Goal: Task Accomplishment & Management: Use online tool/utility

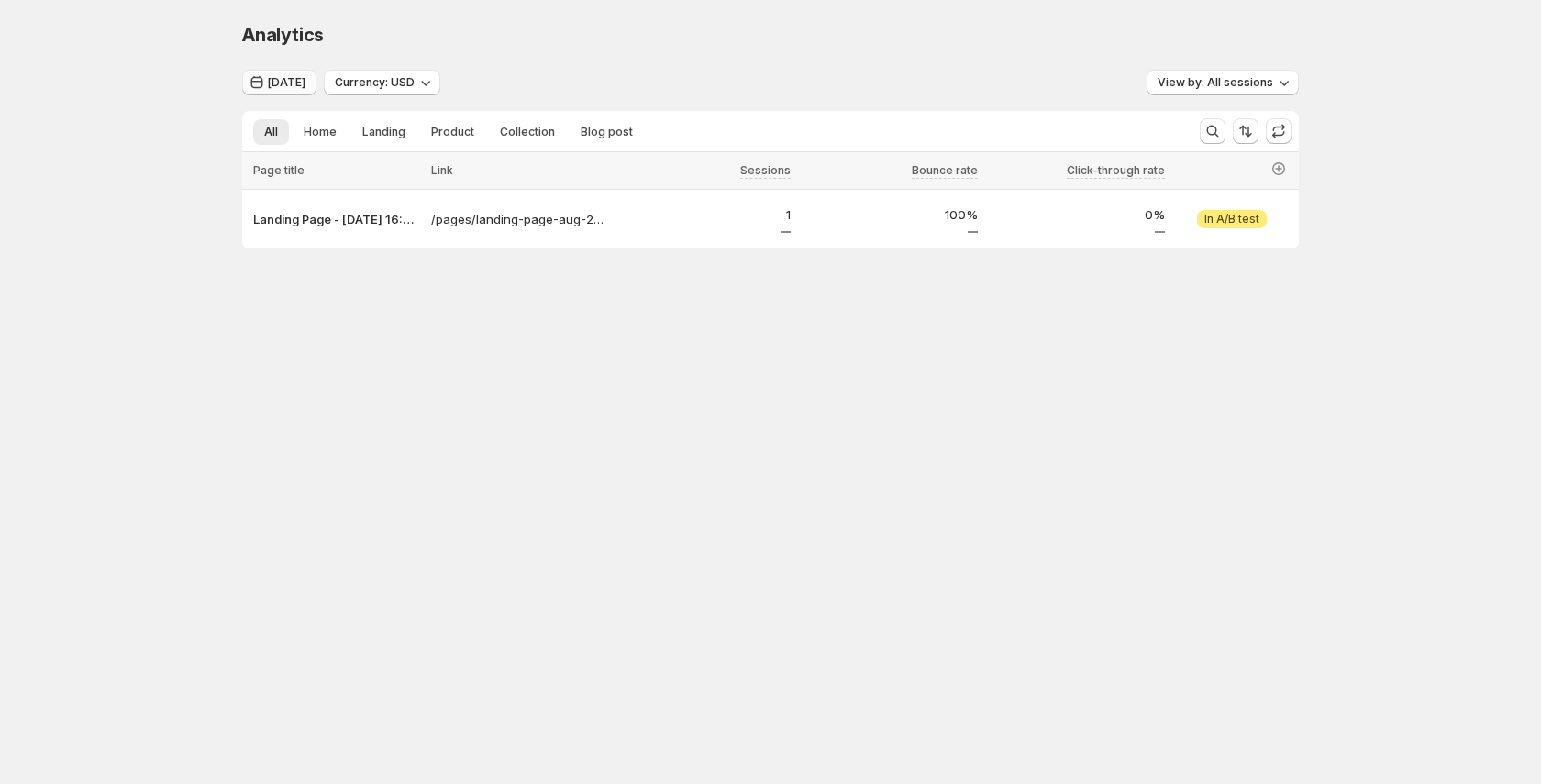
click at [290, 94] on button "[DATE]" at bounding box center [279, 82] width 74 height 26
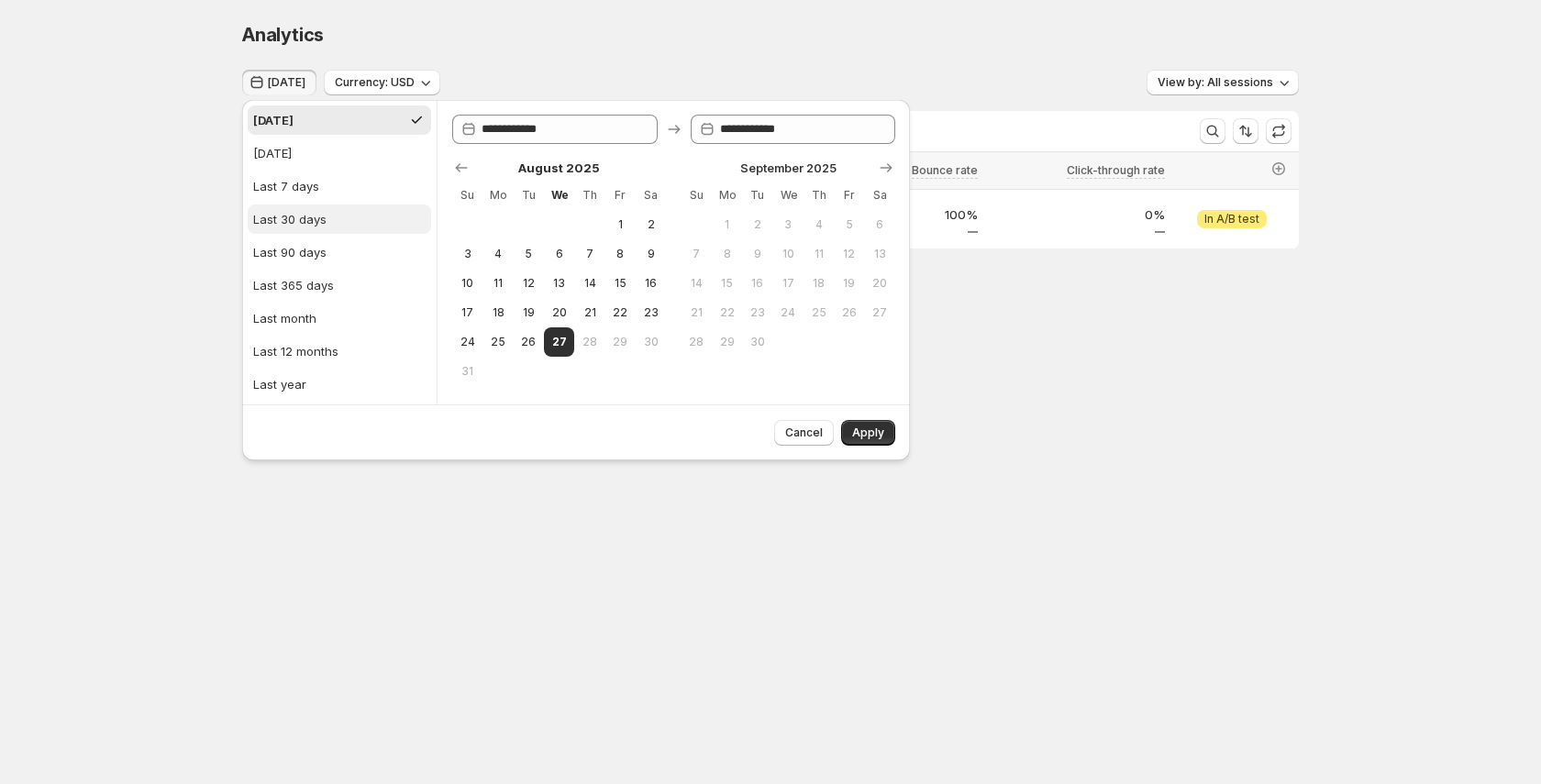
click at [315, 226] on div "Last 30 days" at bounding box center [289, 219] width 73 height 18
type input "**********"
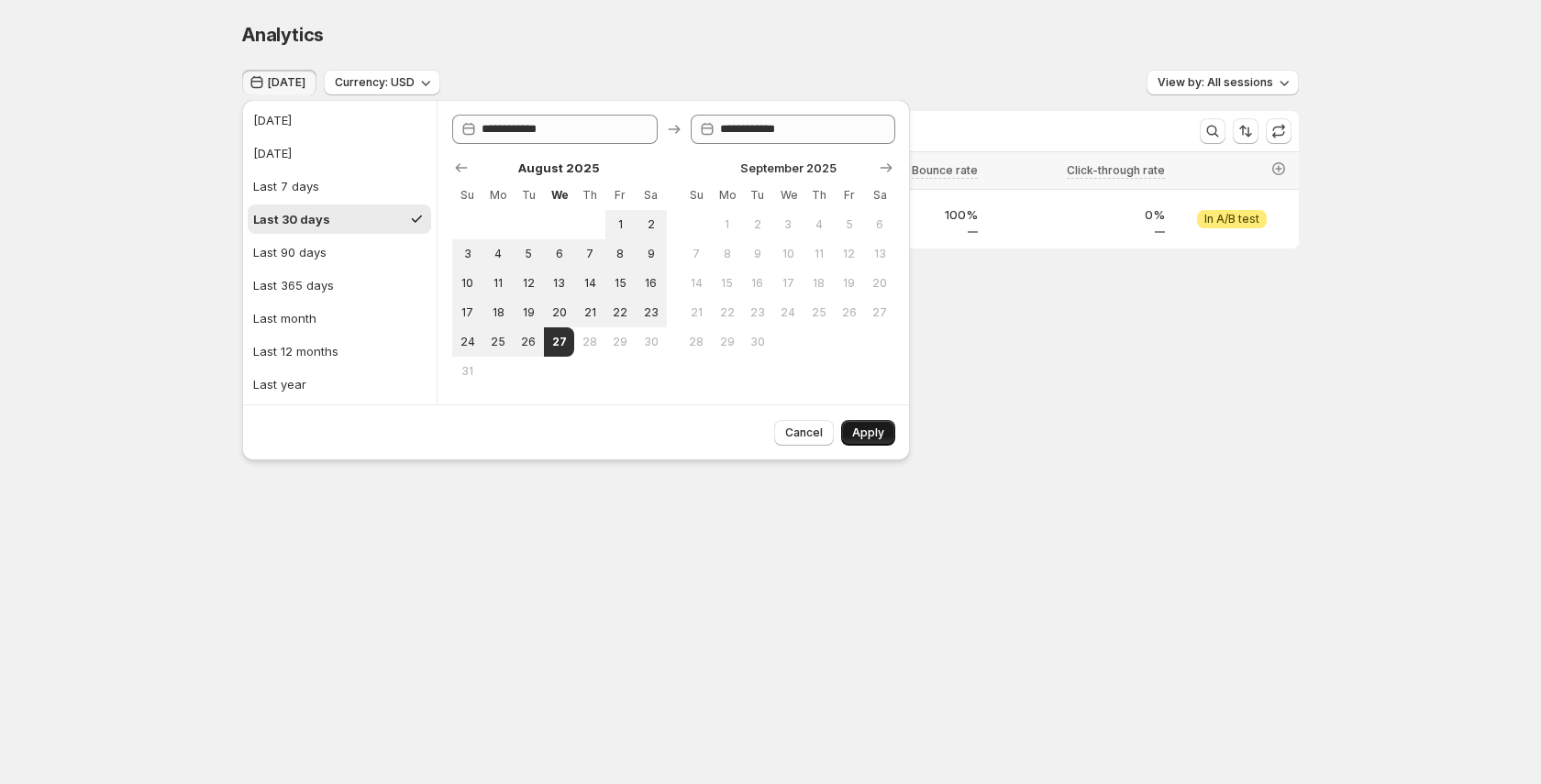
click at [878, 426] on span "Apply" at bounding box center [867, 432] width 32 height 14
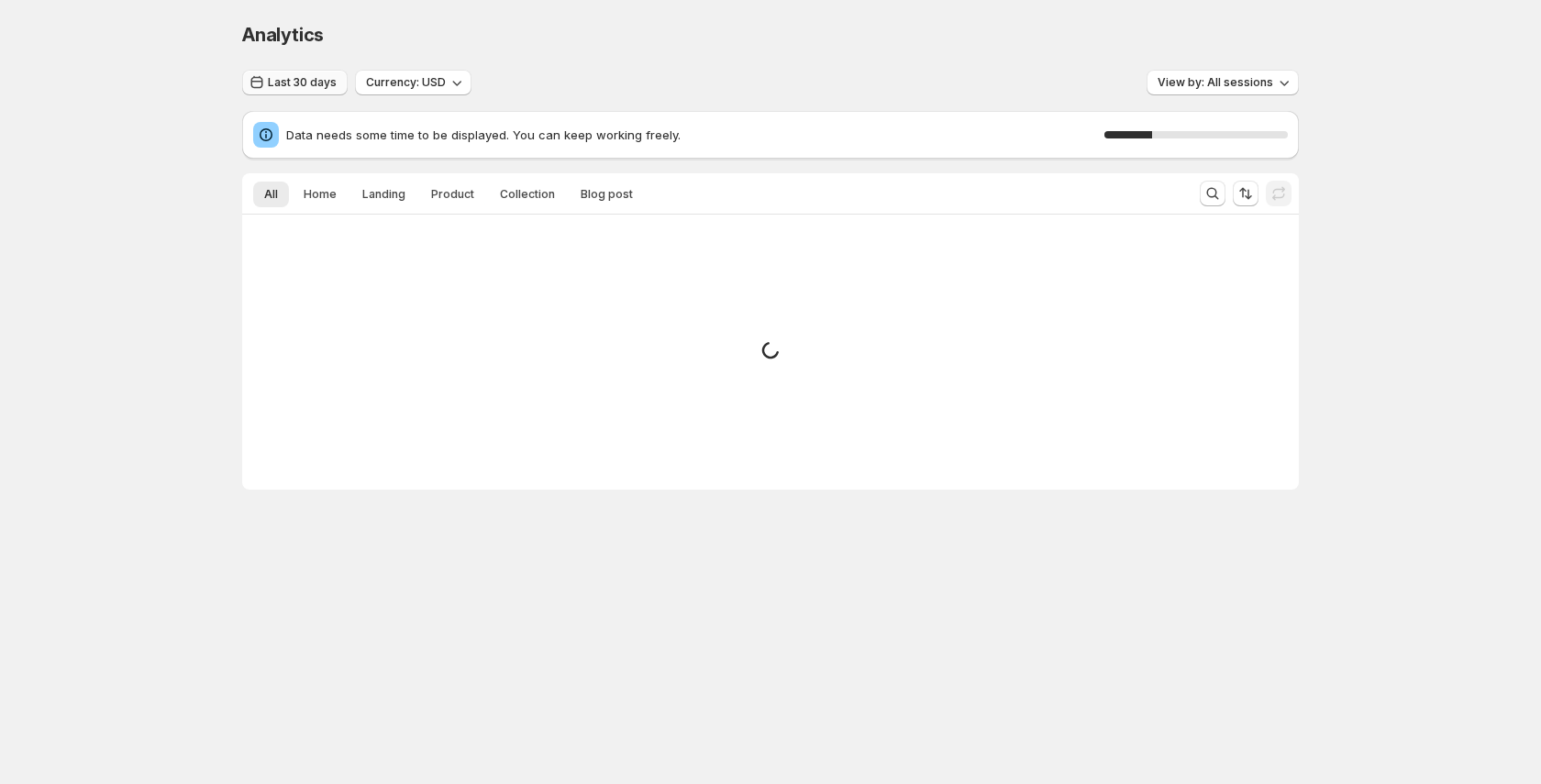
click at [324, 93] on button "Last 30 days" at bounding box center [294, 82] width 105 height 26
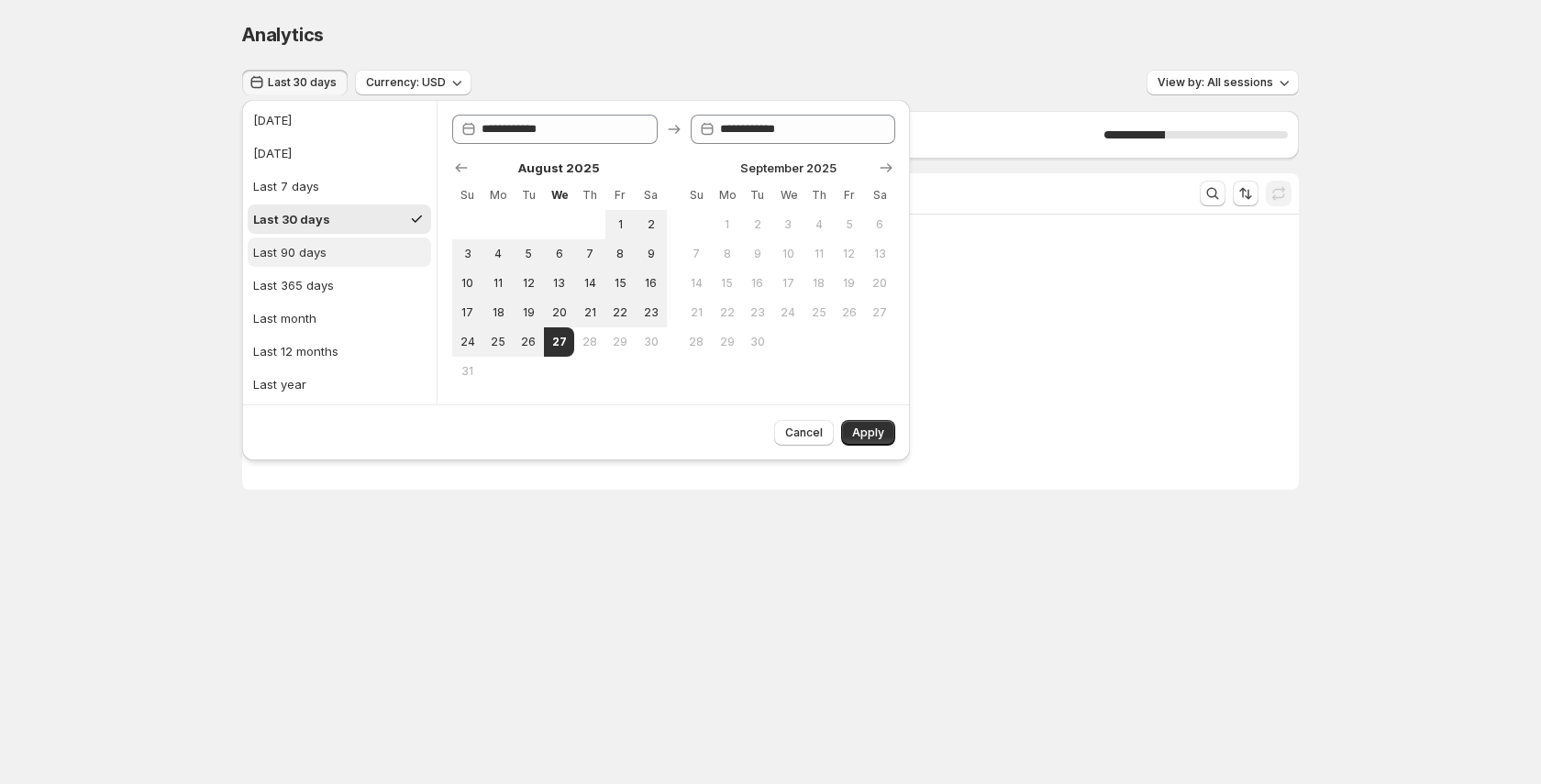
click at [356, 256] on button "Last 90 days" at bounding box center [340, 252] width 183 height 29
type input "**********"
click at [867, 437] on span "Apply" at bounding box center [867, 432] width 32 height 14
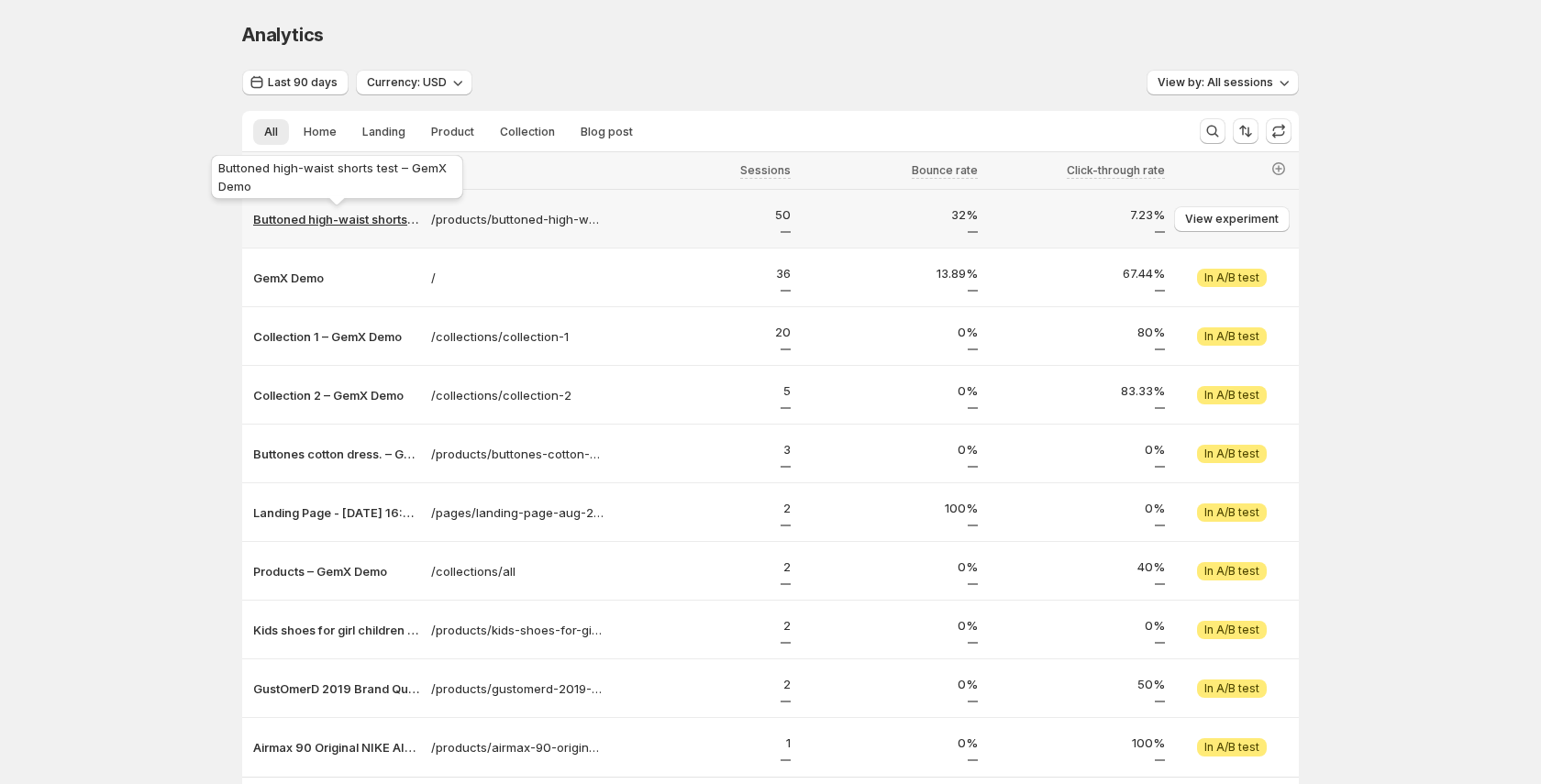
click at [321, 218] on p "Buttoned high-waist shorts test – GemX Demo" at bounding box center [336, 219] width 167 height 18
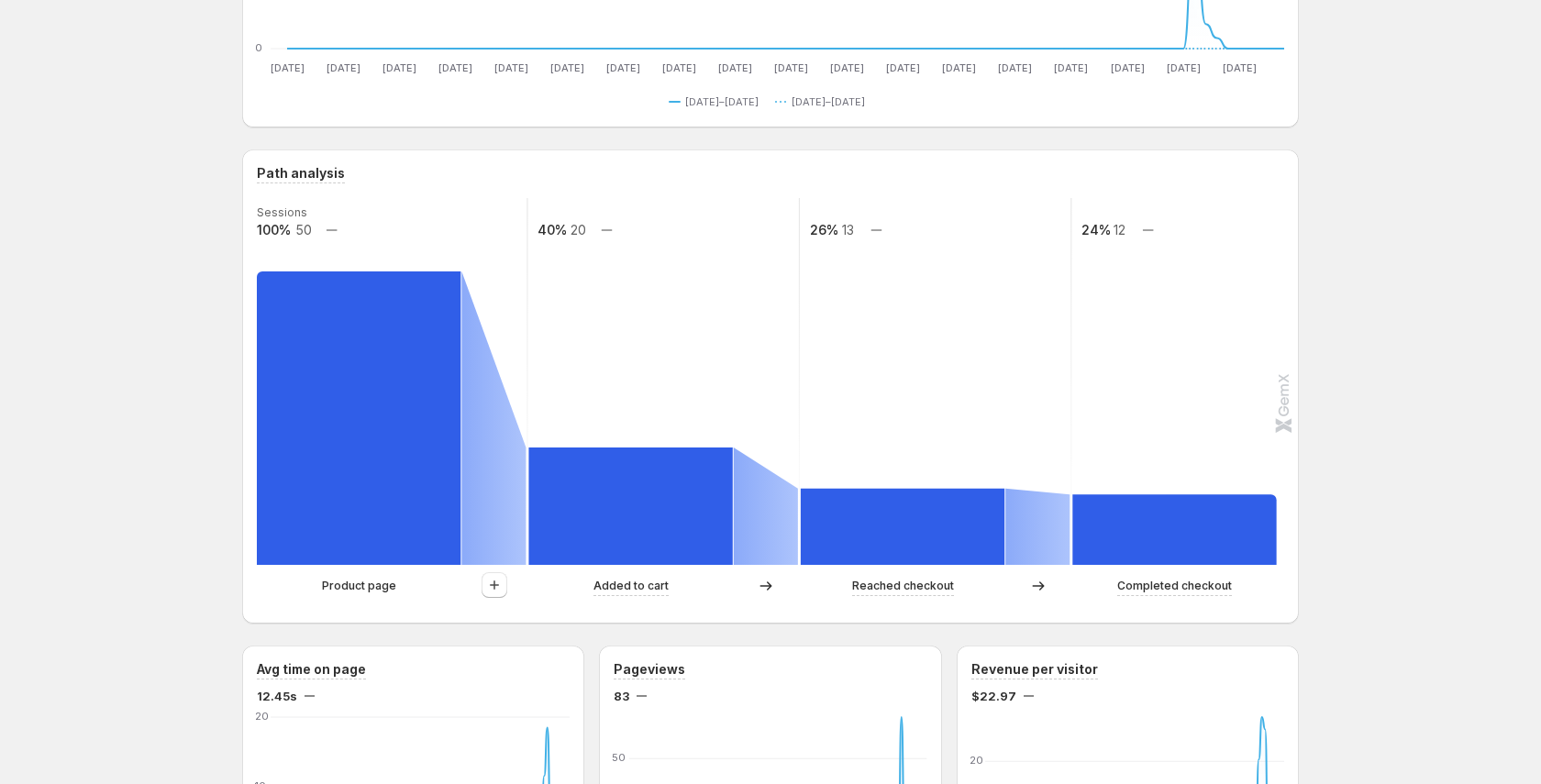
scroll to position [305, 0]
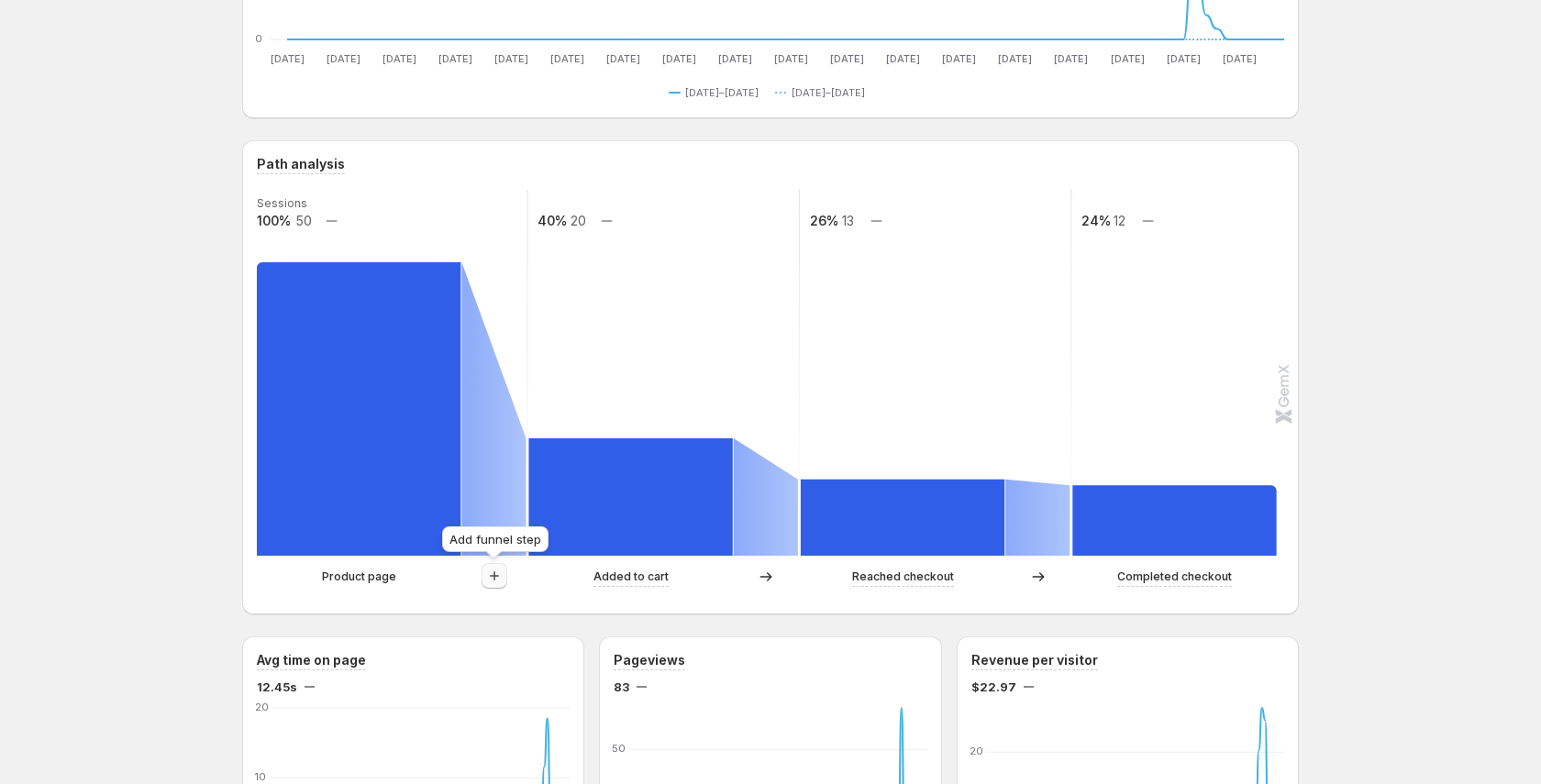
click at [499, 581] on icon "button" at bounding box center [494, 575] width 18 height 18
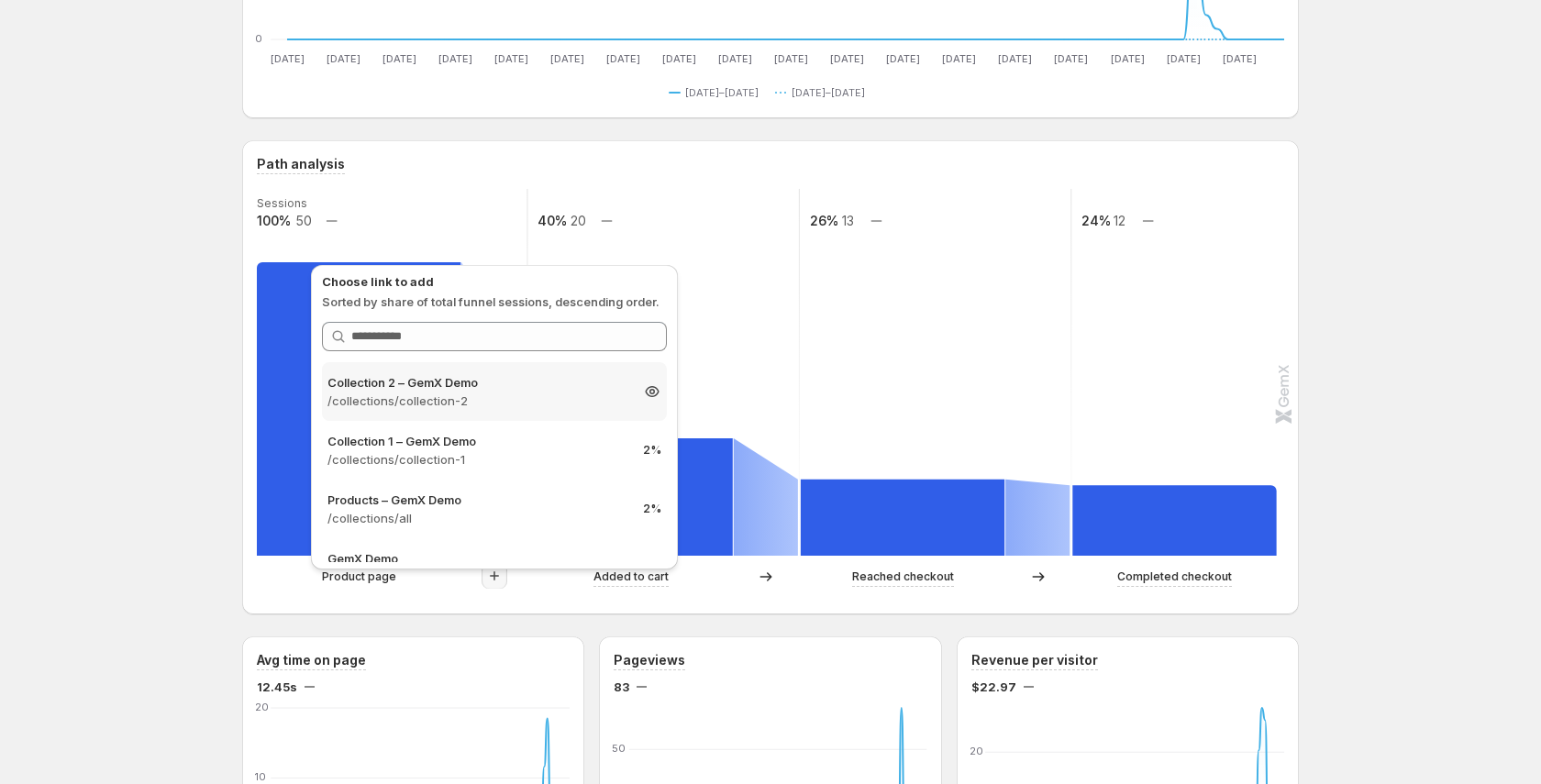
click at [527, 397] on p "/collections/collection-2" at bounding box center [478, 400] width 301 height 18
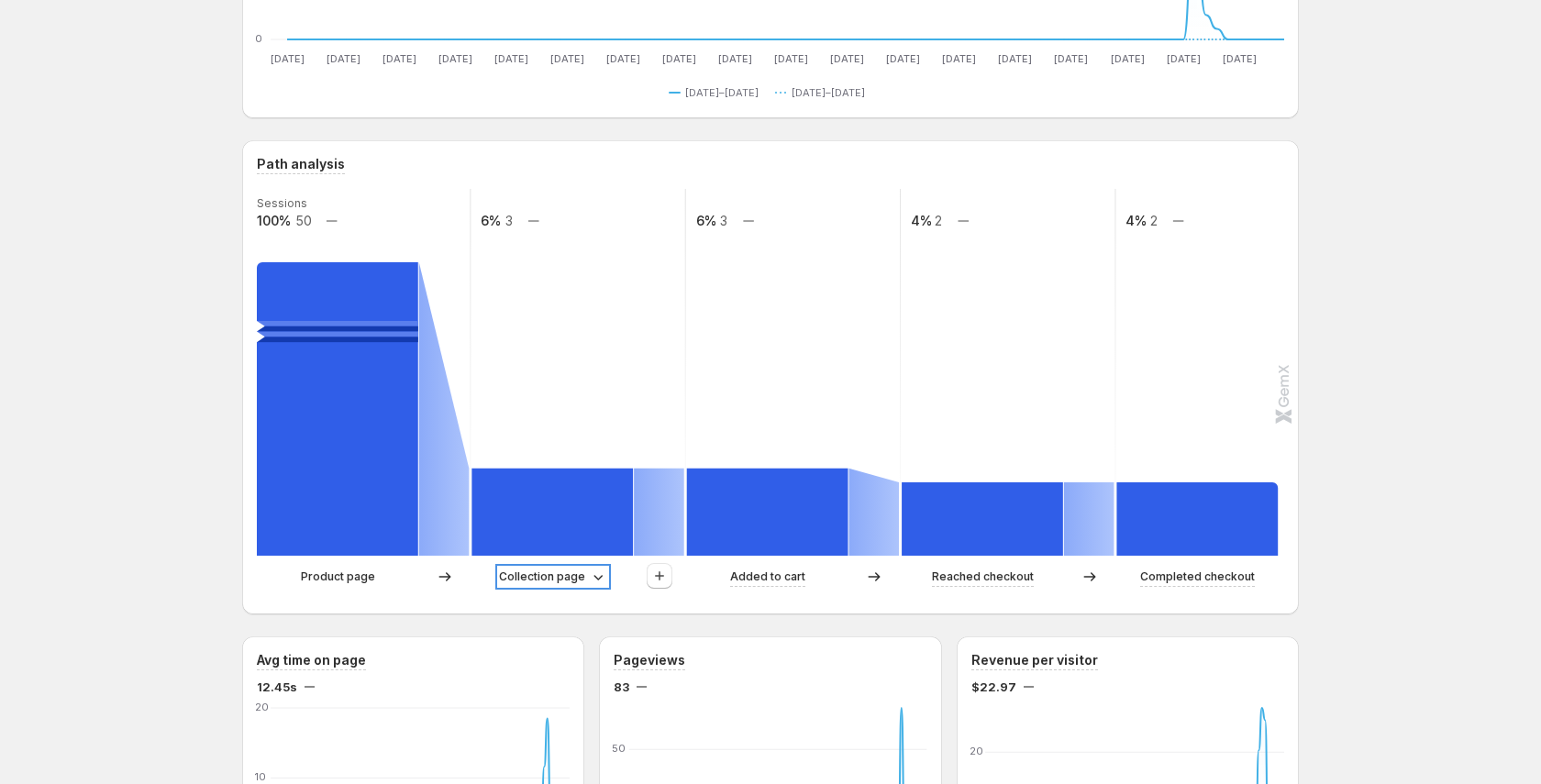
click at [584, 579] on div "Collection page" at bounding box center [553, 576] width 108 height 18
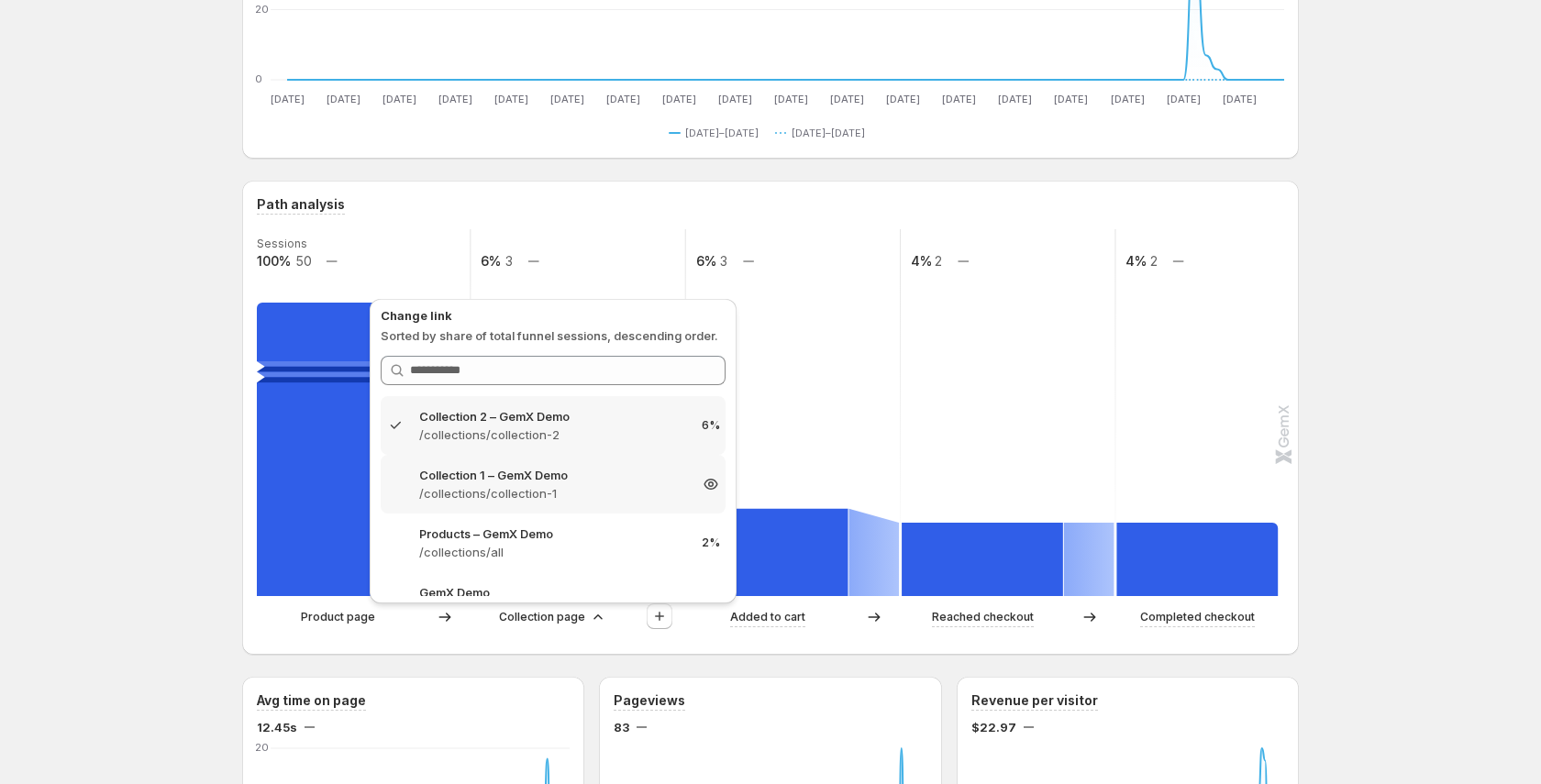
scroll to position [2, 0]
click at [544, 480] on p "Collection 1 – GemX Demo" at bounding box center [553, 473] width 268 height 18
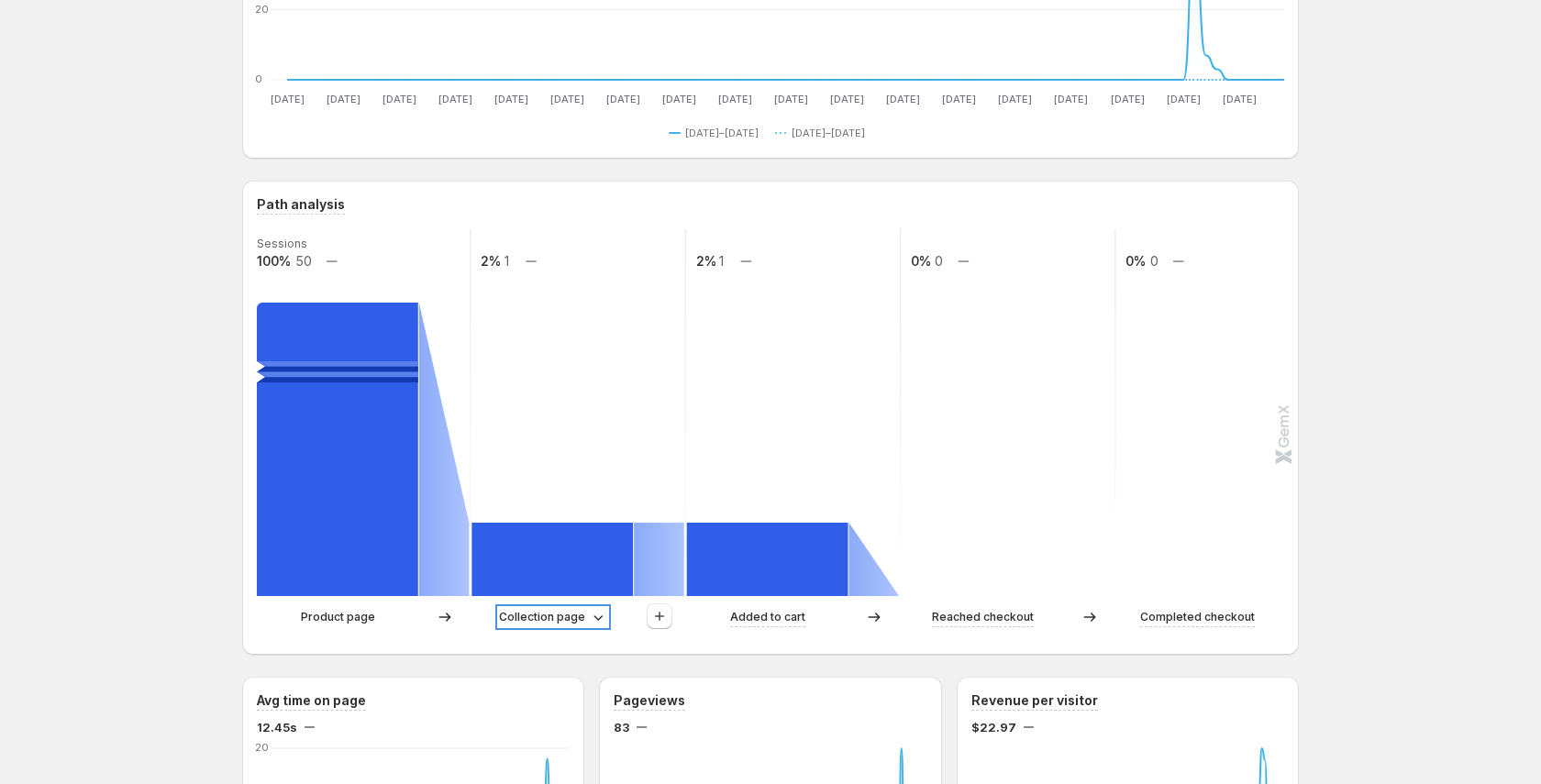
click at [551, 611] on p "Collection page" at bounding box center [541, 616] width 86 height 18
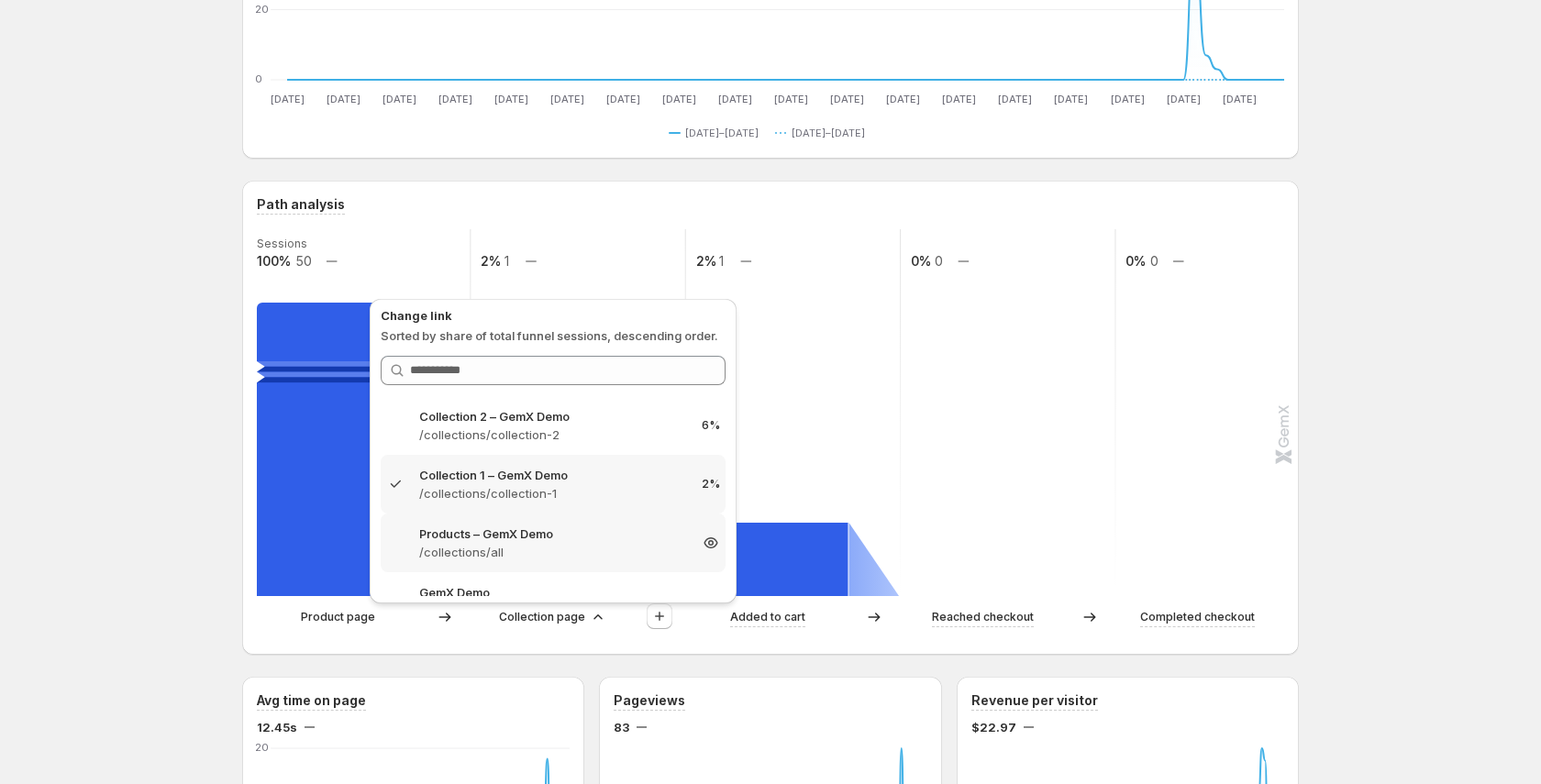
click at [609, 549] on p "/collections/all" at bounding box center [553, 552] width 268 height 18
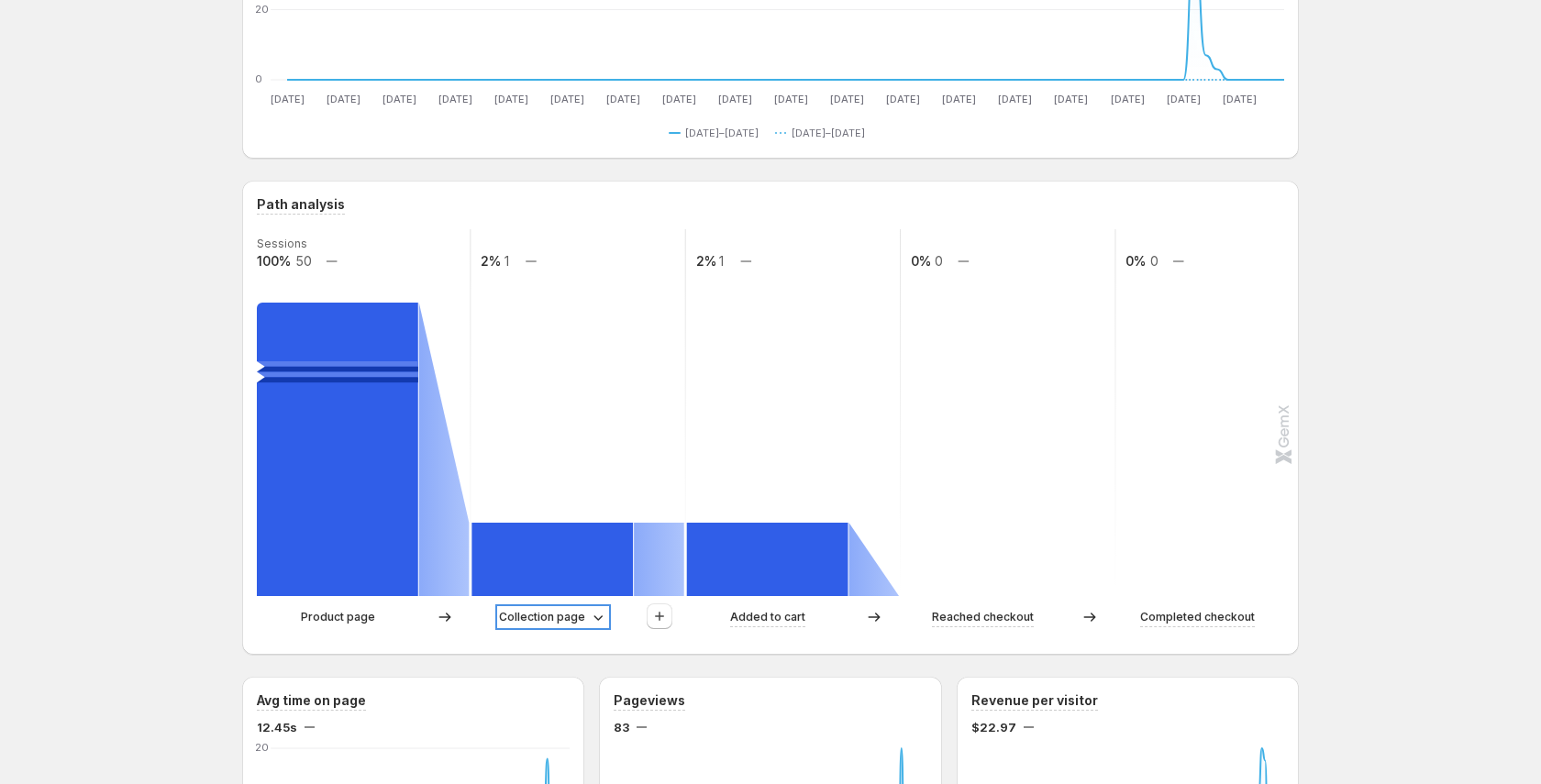
click at [571, 623] on p "Collection page" at bounding box center [541, 616] width 86 height 18
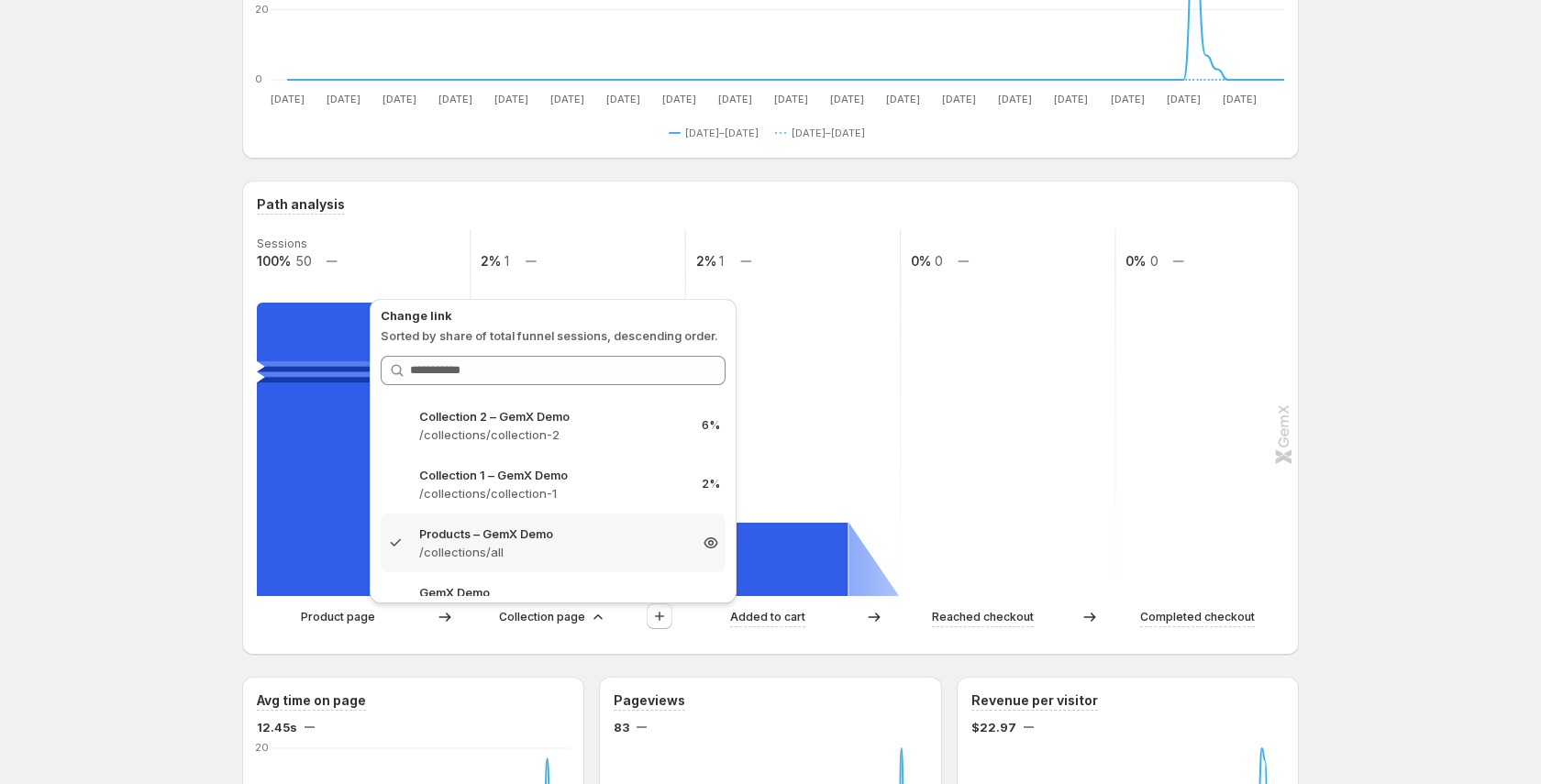
scroll to position [35, 0]
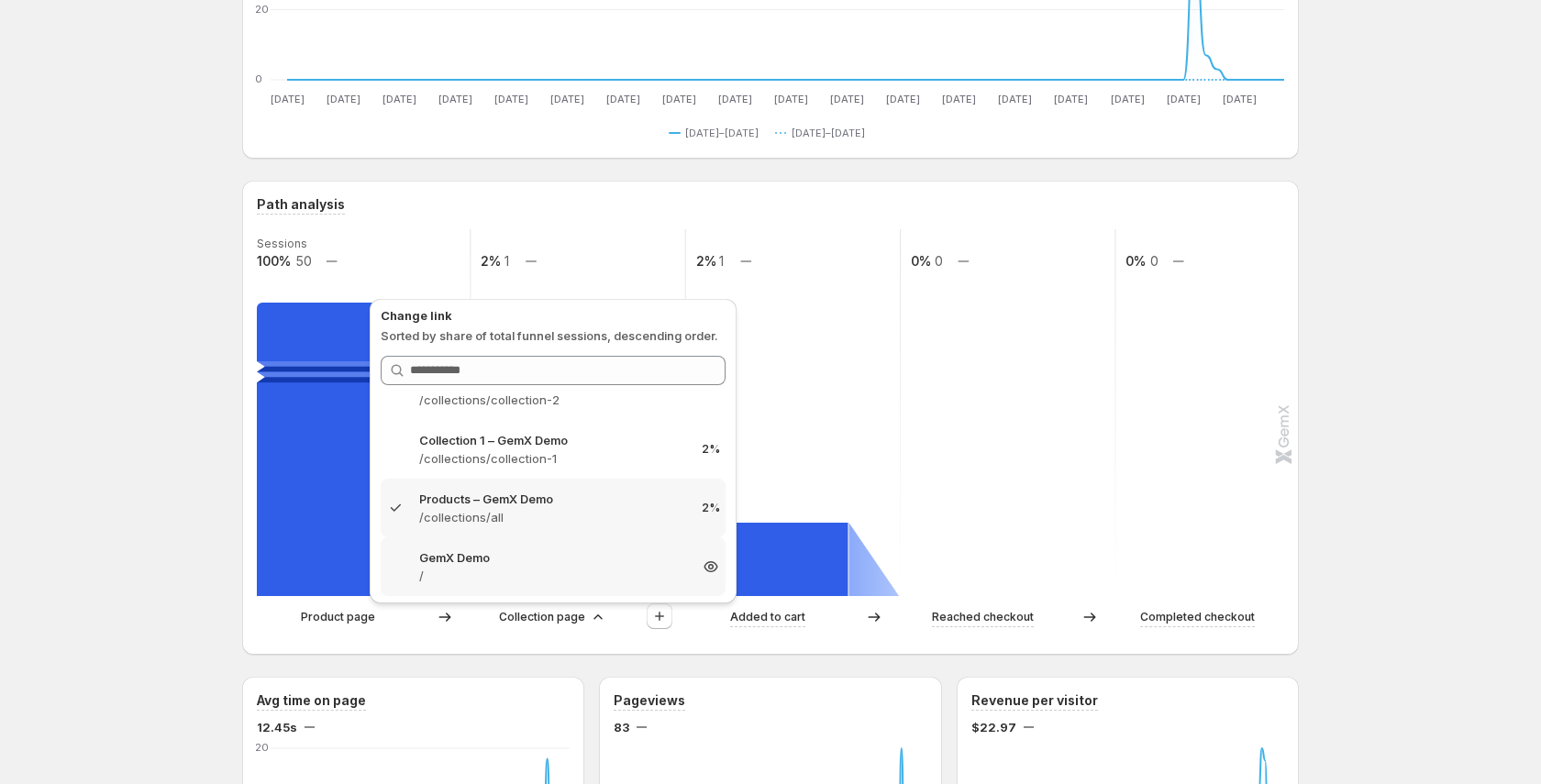
click at [575, 581] on p "/" at bounding box center [553, 575] width 268 height 18
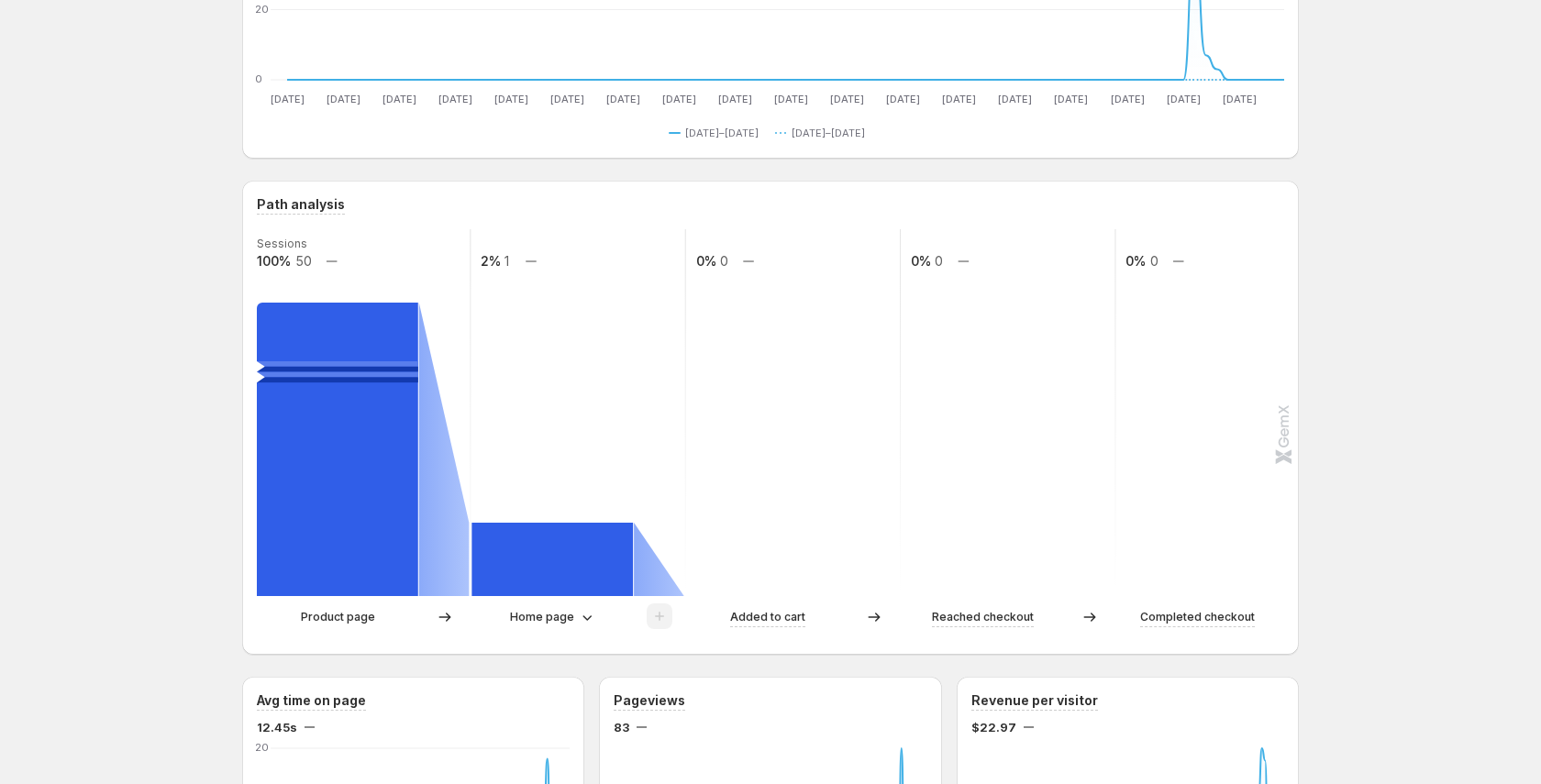
click at [562, 628] on div "Home page" at bounding box center [578, 616] width 212 height 28
click at [572, 618] on div "Home page" at bounding box center [552, 616] width 86 height 18
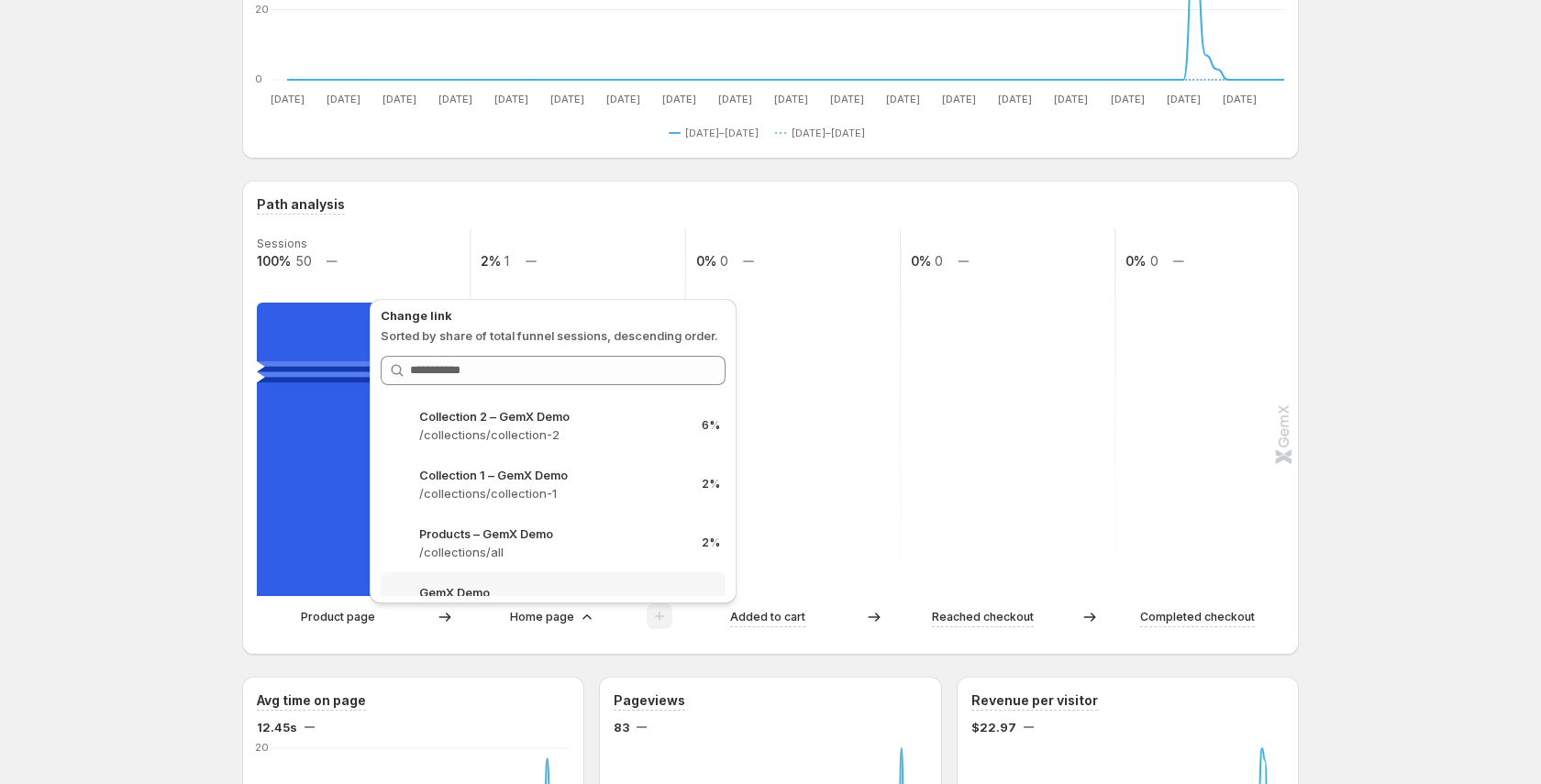
click at [704, 618] on div "Added to cart" at bounding box center [768, 617] width 162 height 19
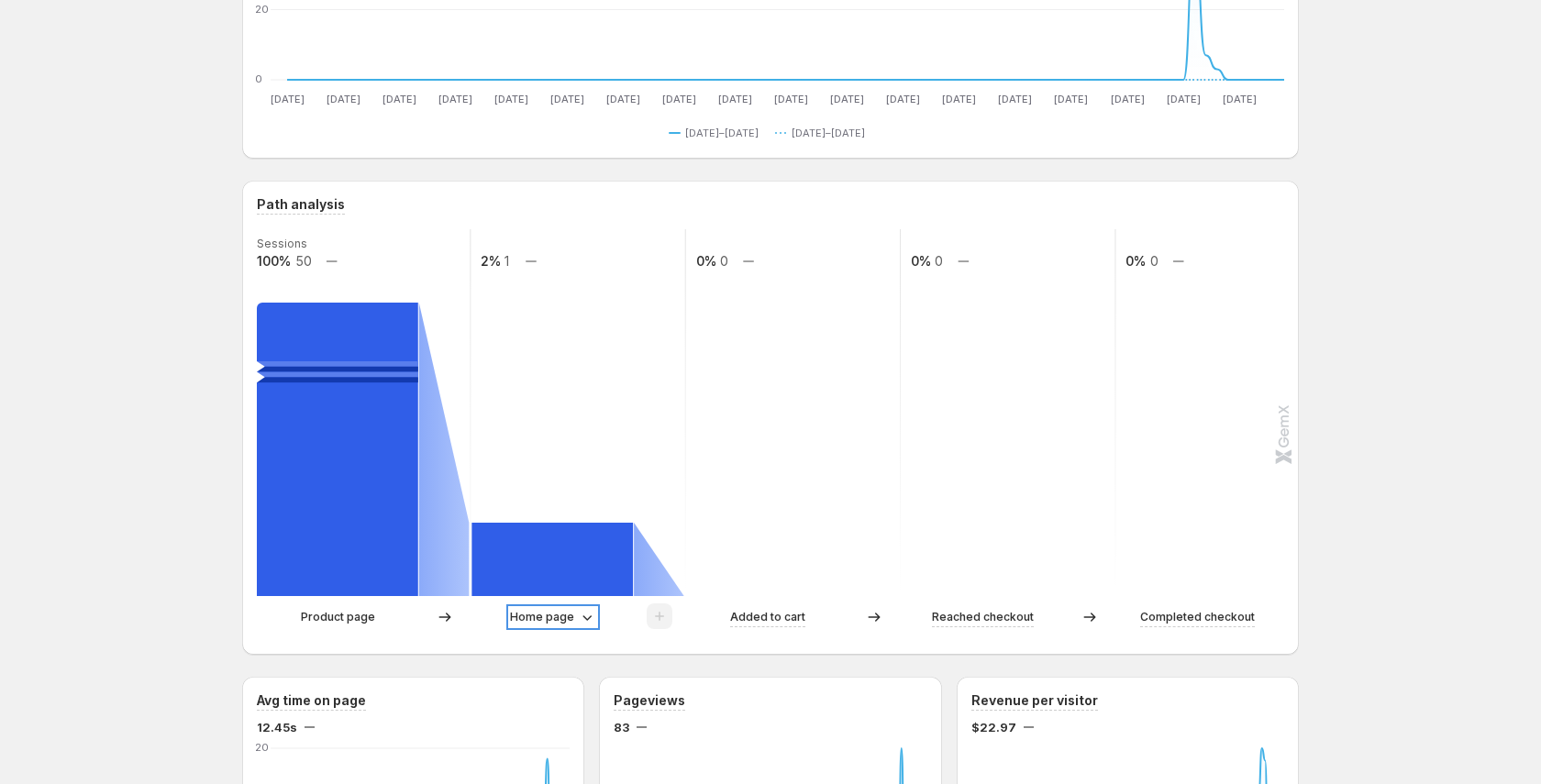
click at [561, 617] on p "Home page" at bounding box center [541, 616] width 65 height 18
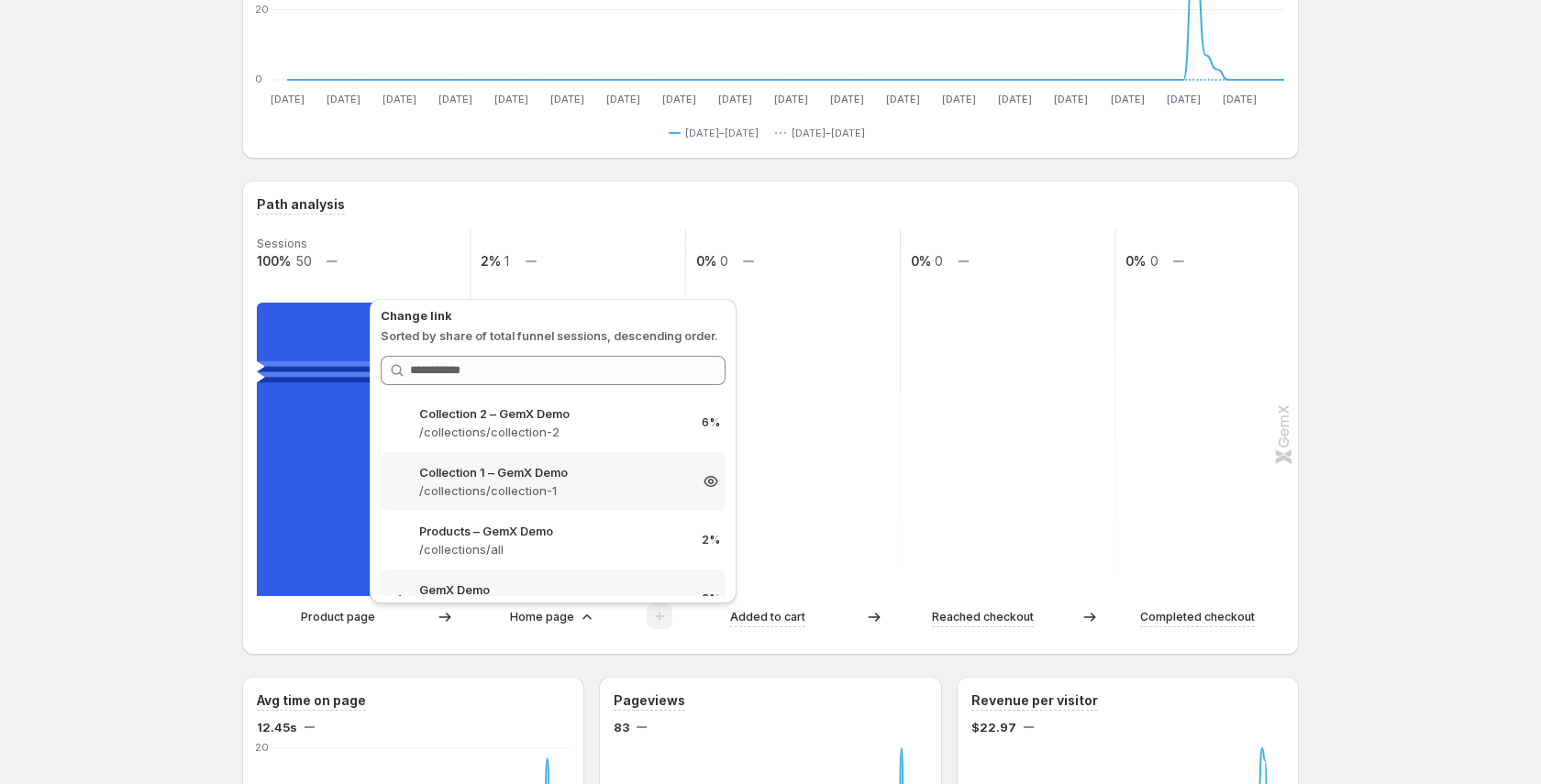
scroll to position [0, 0]
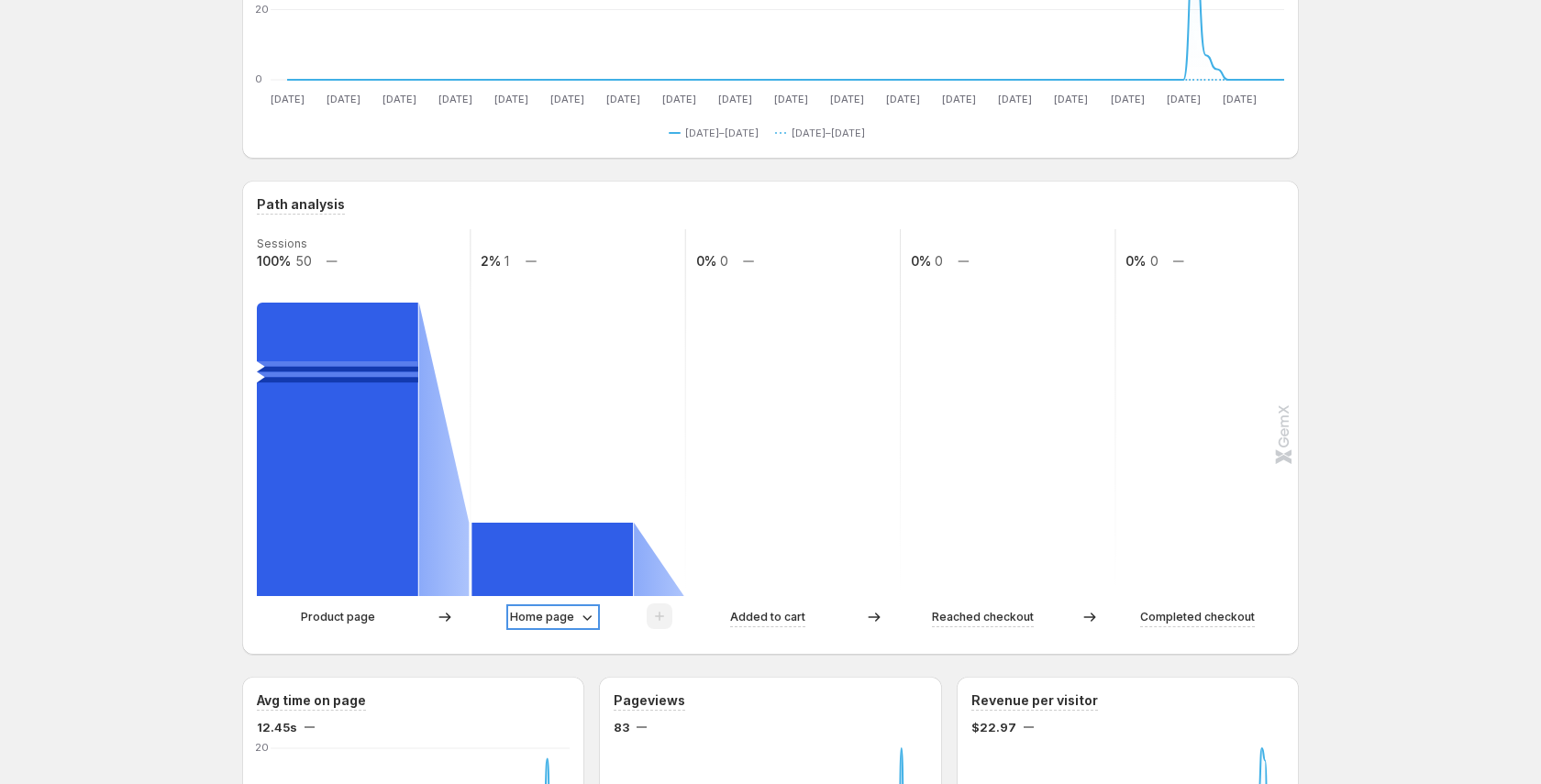
click at [583, 616] on icon at bounding box center [587, 616] width 18 height 18
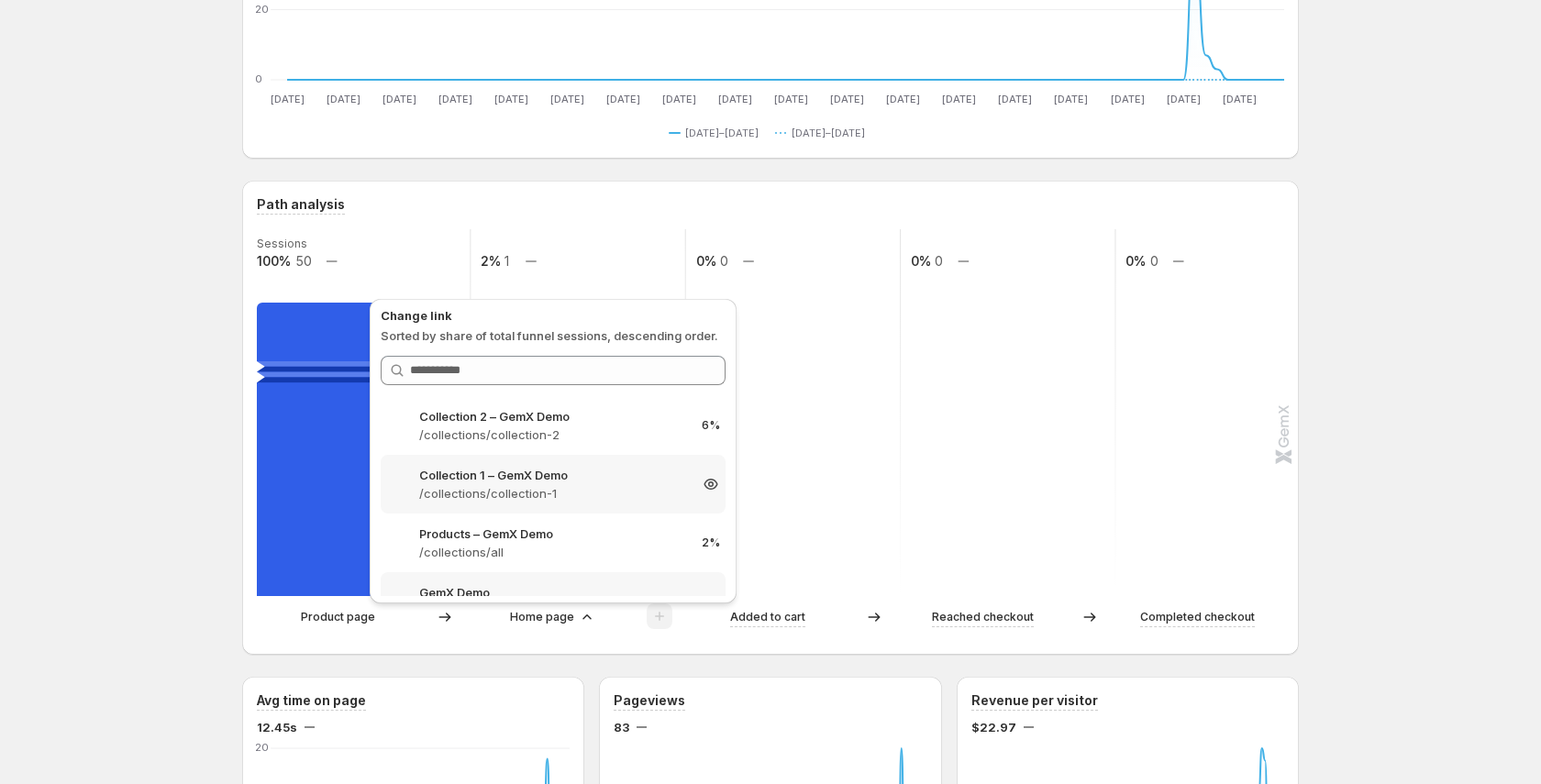
click at [627, 509] on div "Collection 1 – GemX Demo /collections/collection-1 2%" at bounding box center [552, 483] width 344 height 59
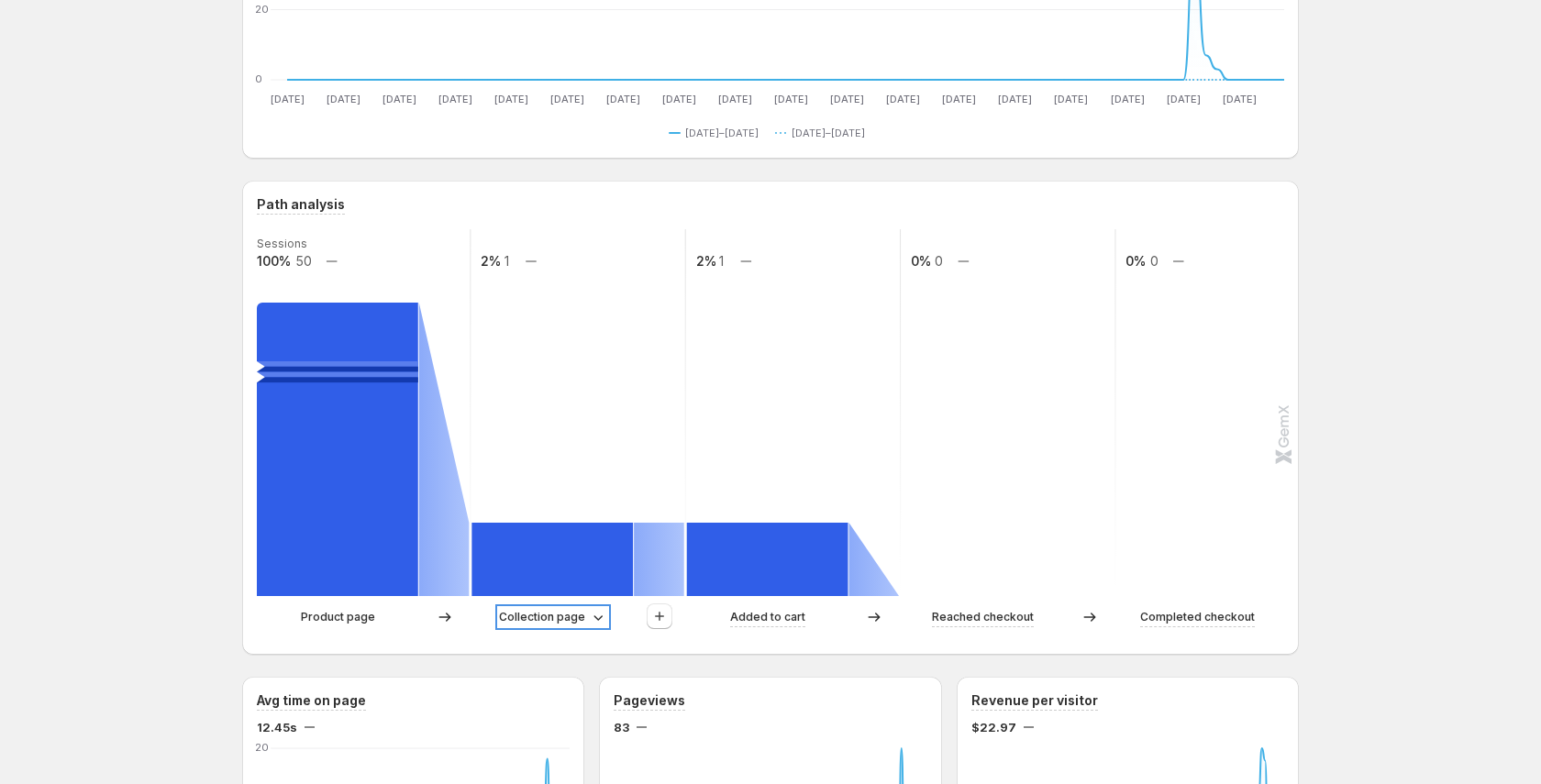
click at [570, 623] on p "Collection page" at bounding box center [541, 616] width 86 height 18
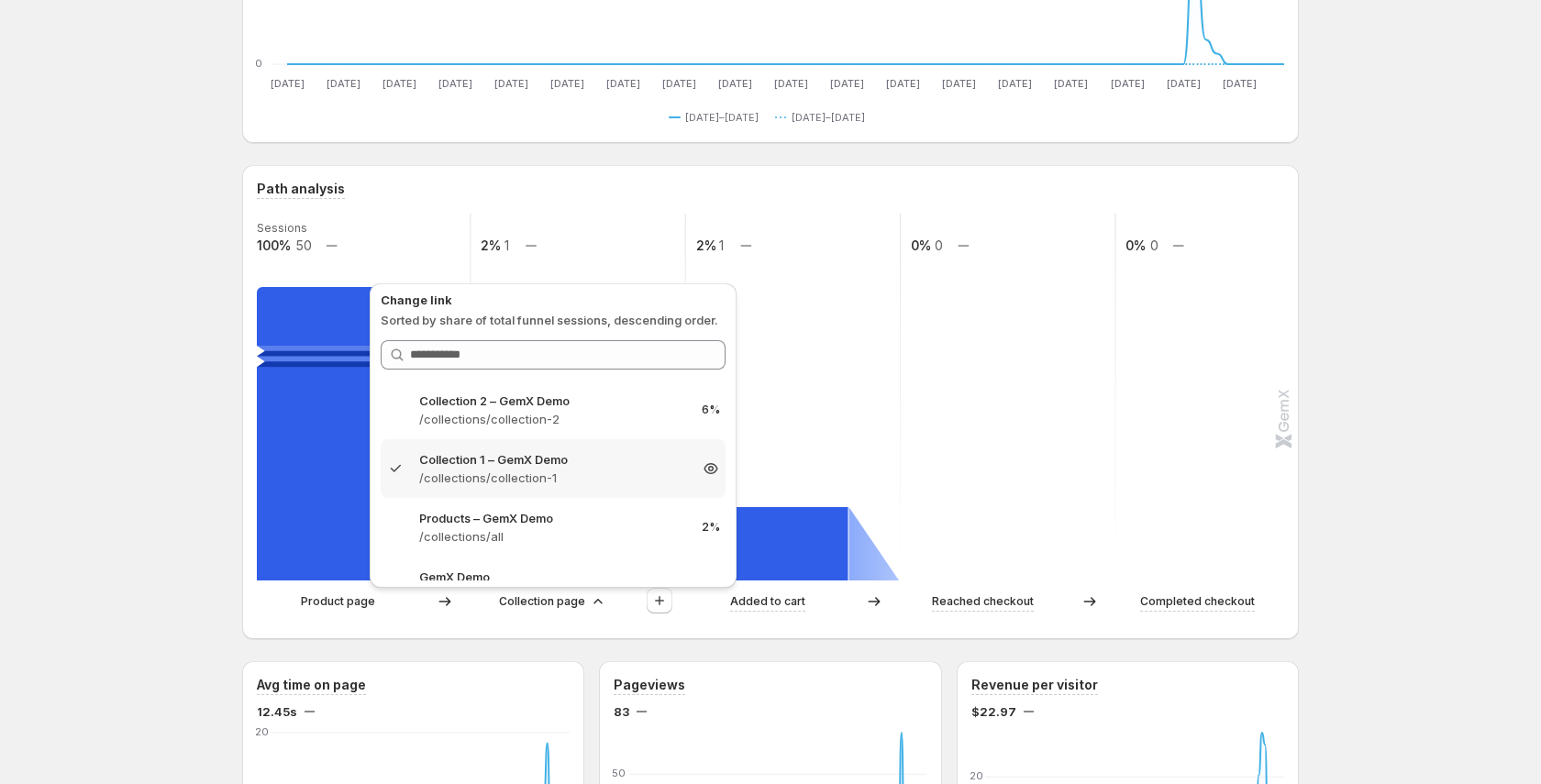
scroll to position [35, 0]
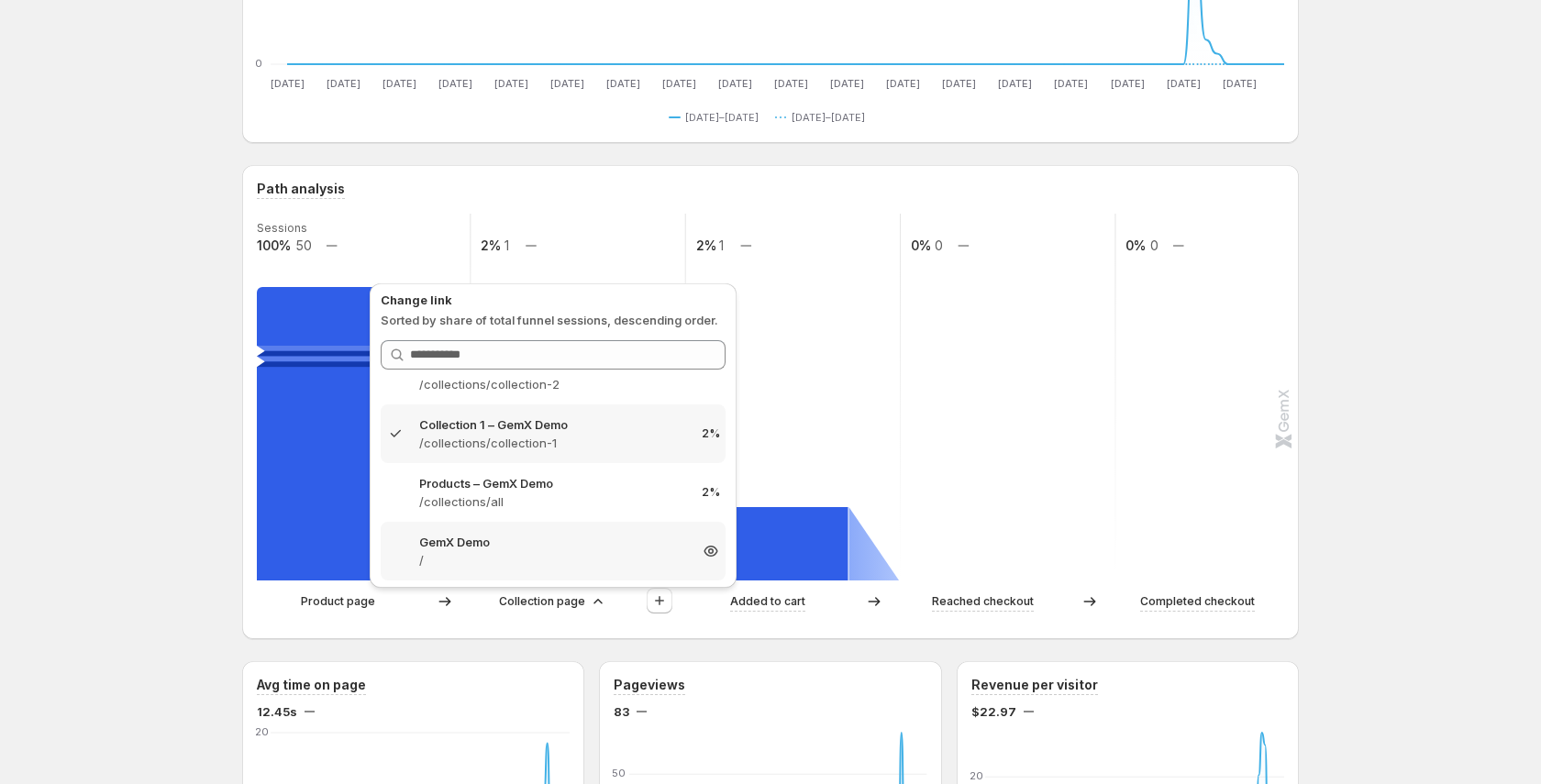
click at [580, 549] on p "GemX Demo" at bounding box center [553, 541] width 268 height 18
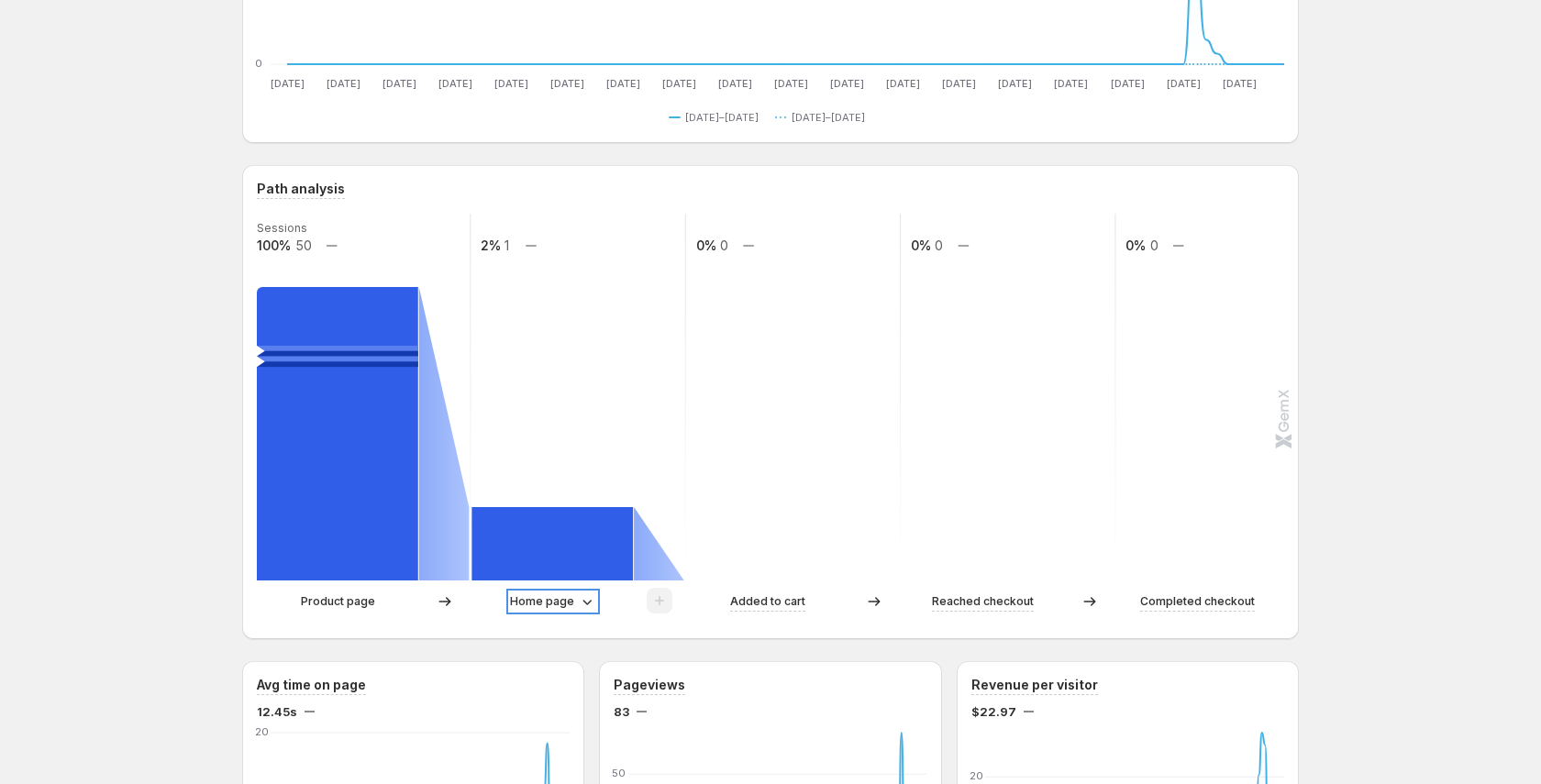
click at [557, 607] on p "Home page" at bounding box center [541, 601] width 65 height 18
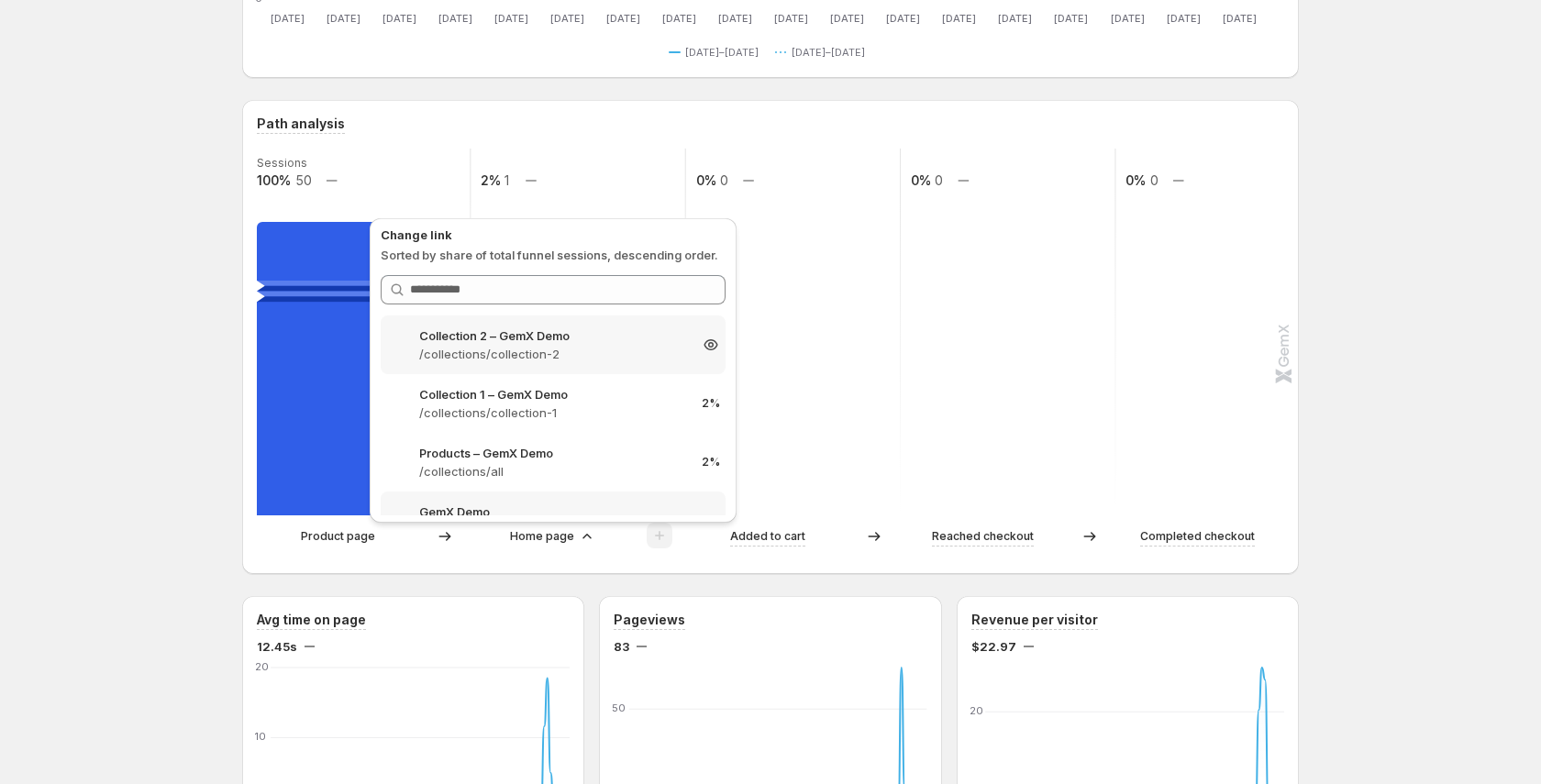
scroll to position [350, 0]
click at [558, 351] on p "/collections/collection-2" at bounding box center [553, 349] width 268 height 18
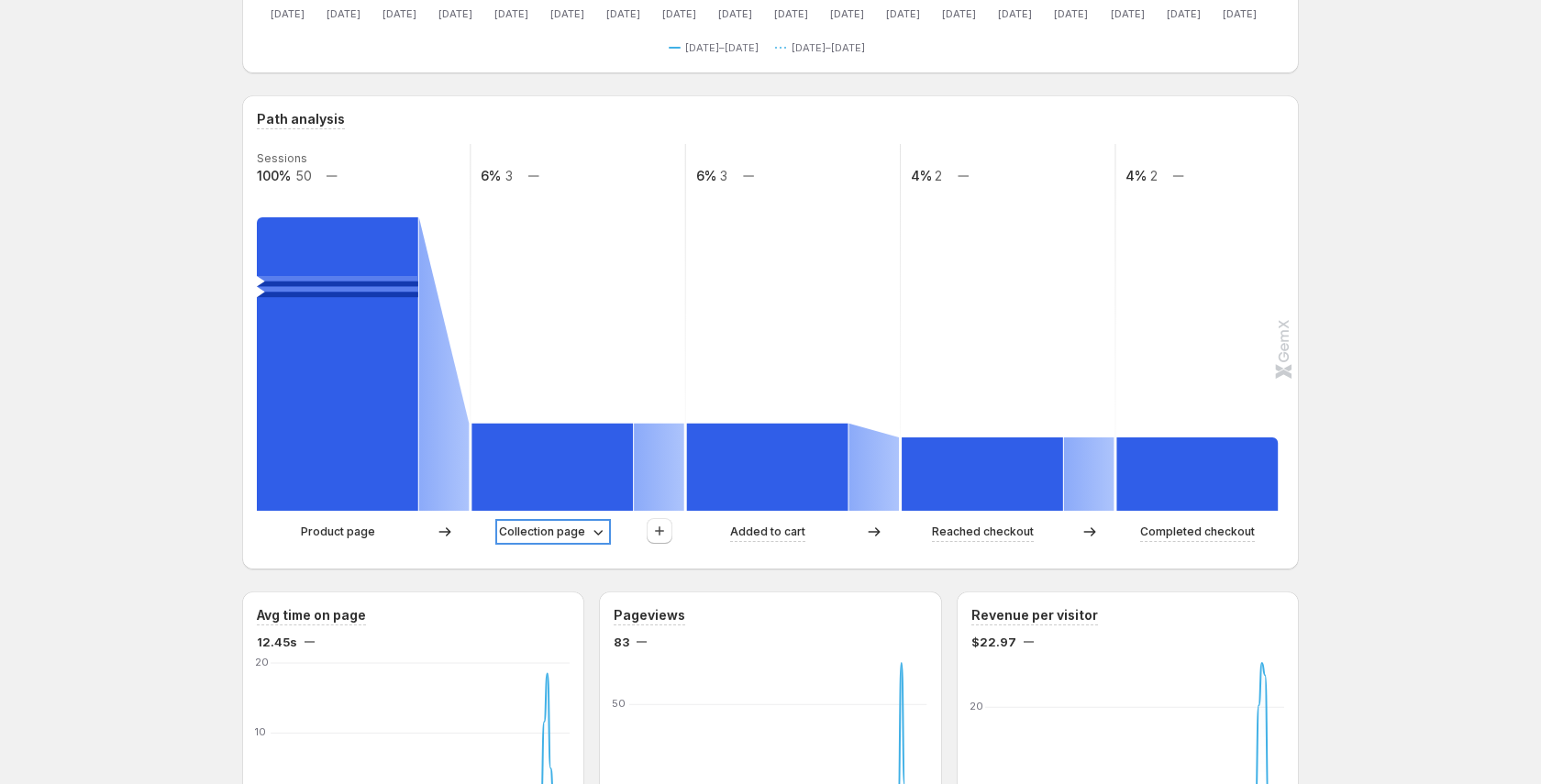
click at [582, 532] on p "Collection page" at bounding box center [541, 531] width 86 height 18
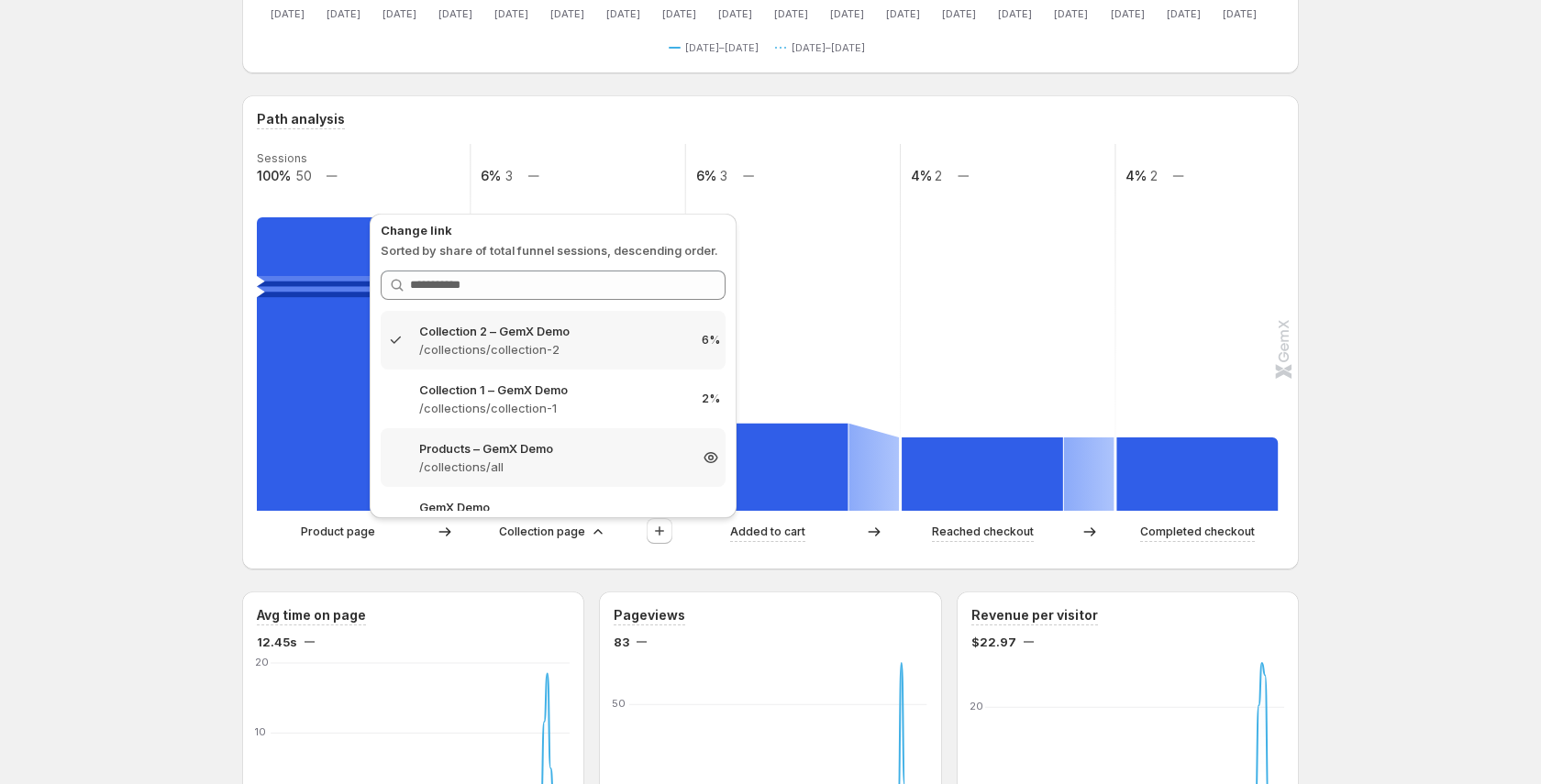
click at [627, 457] on p "/collections/all" at bounding box center [553, 466] width 268 height 18
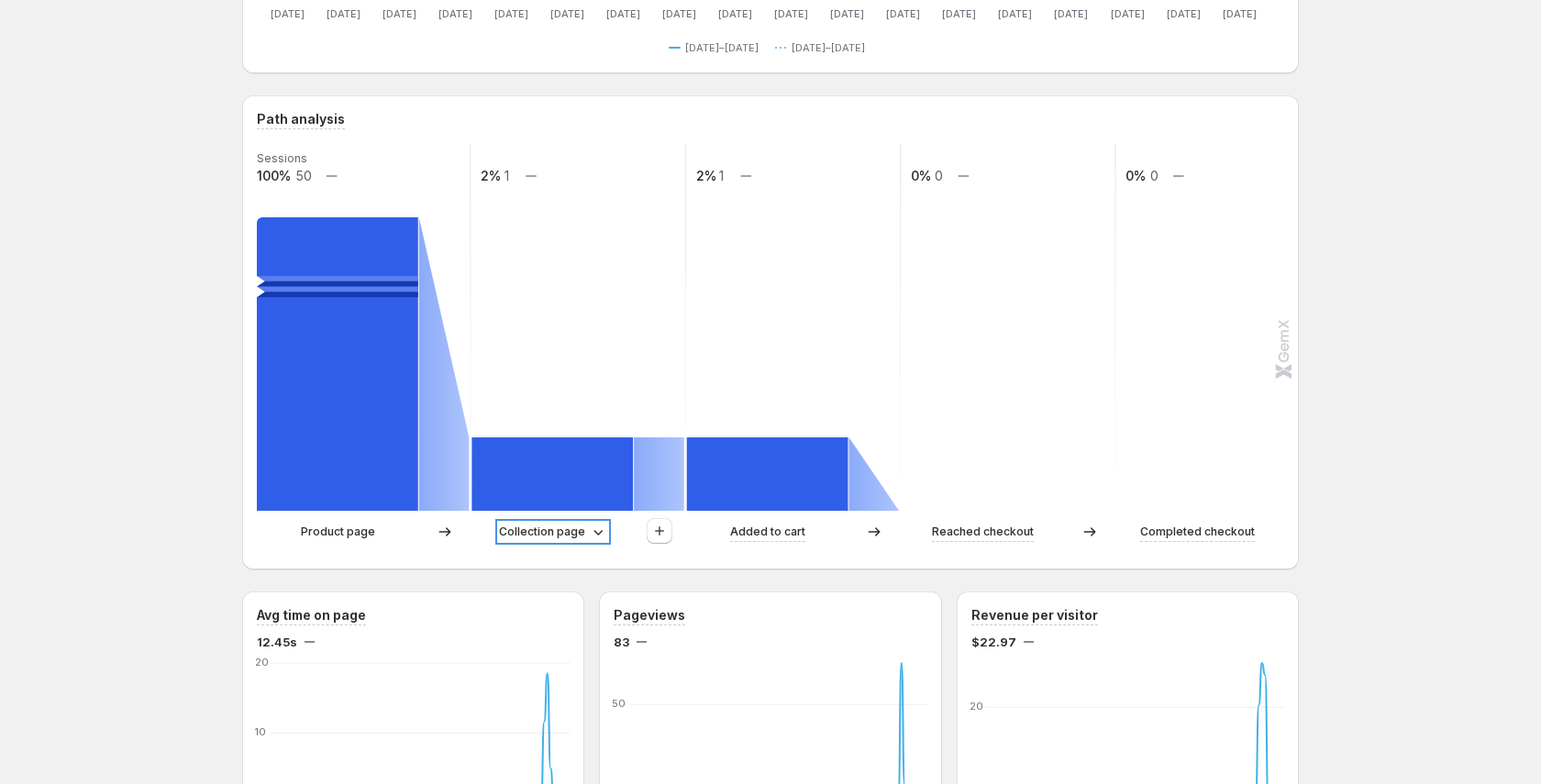
click at [589, 523] on icon at bounding box center [597, 531] width 18 height 18
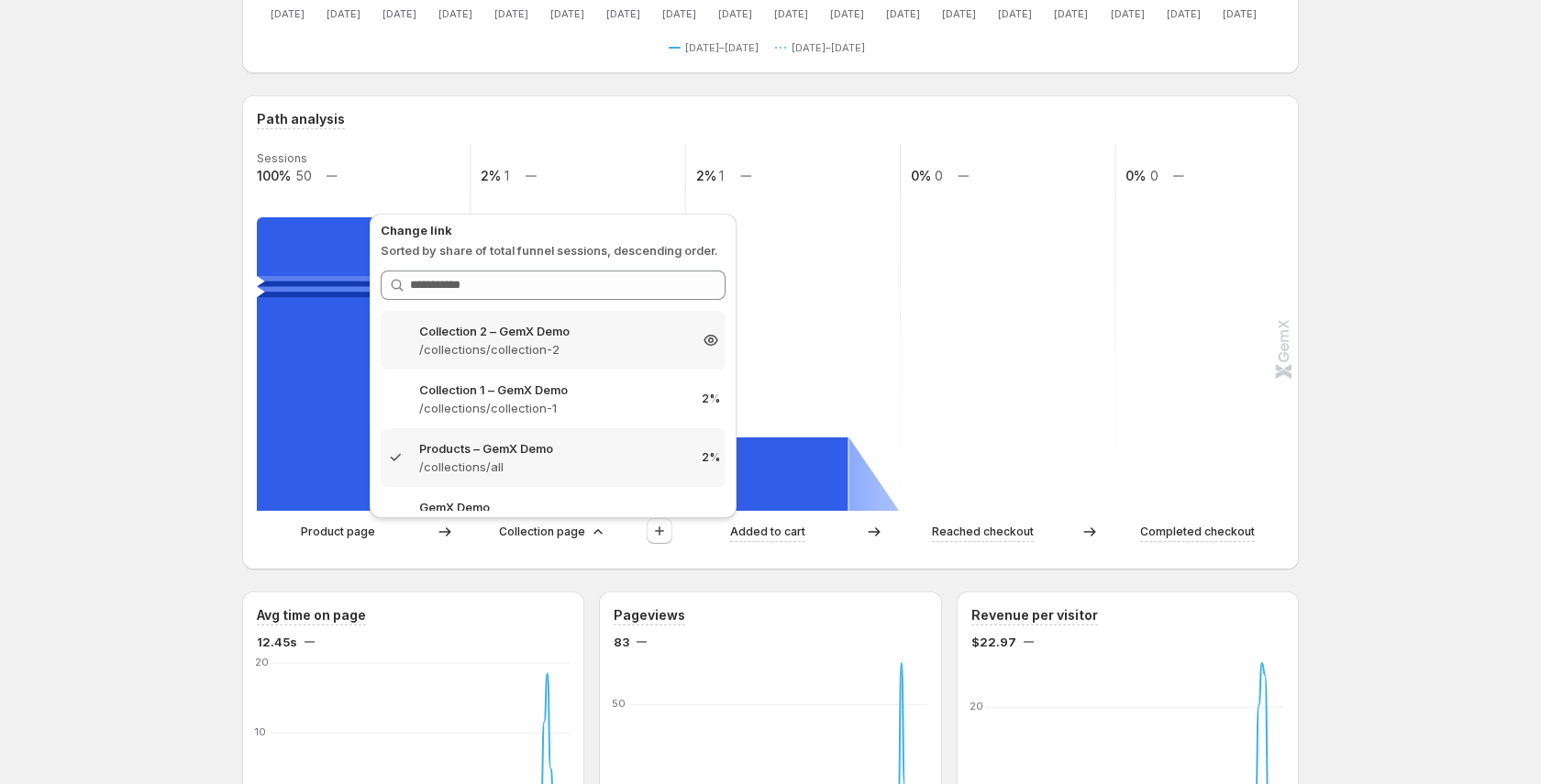
click at [528, 343] on p "/collections/collection-2" at bounding box center [553, 349] width 268 height 18
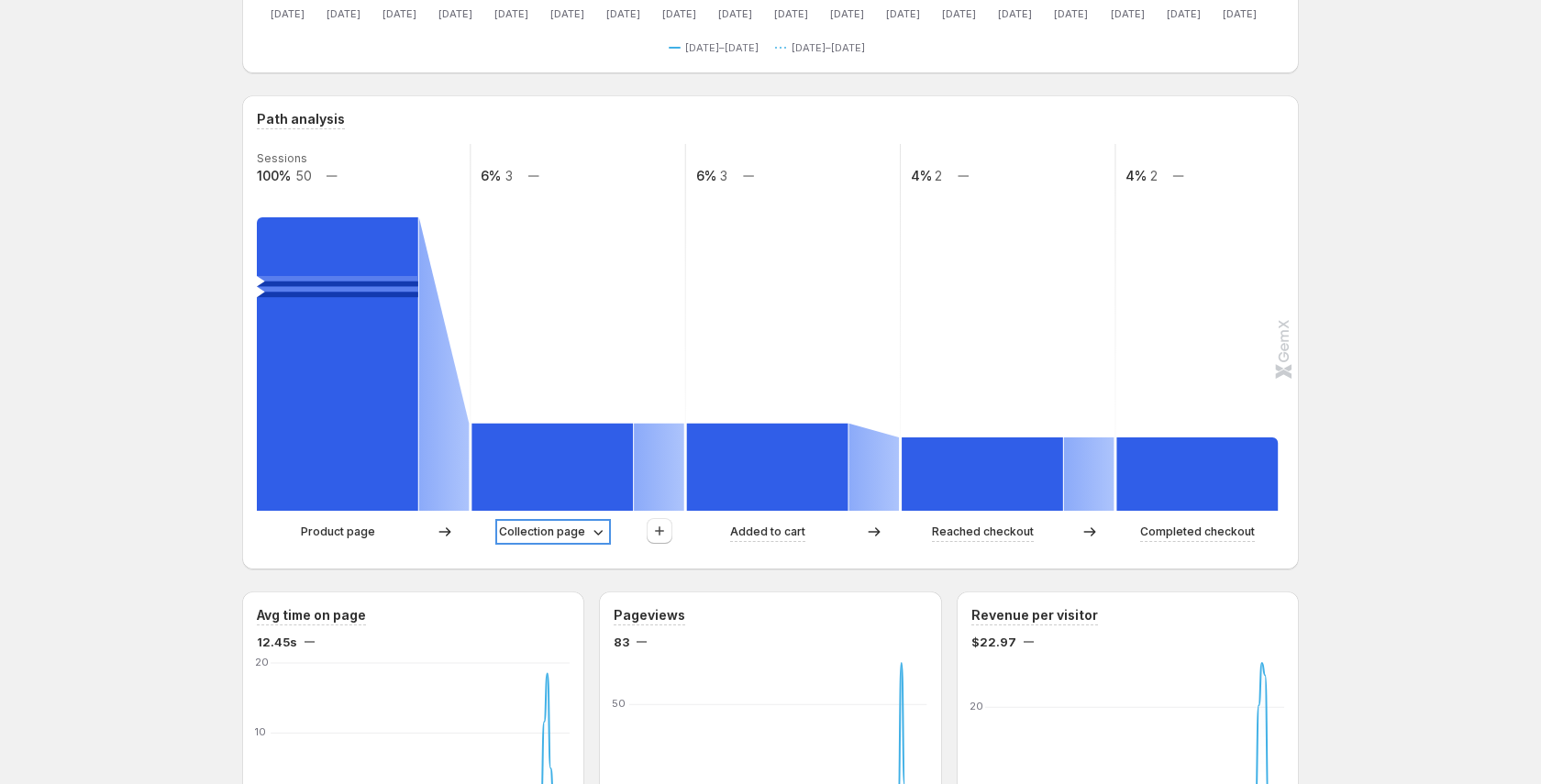
click at [560, 530] on p "Collection page" at bounding box center [541, 531] width 86 height 18
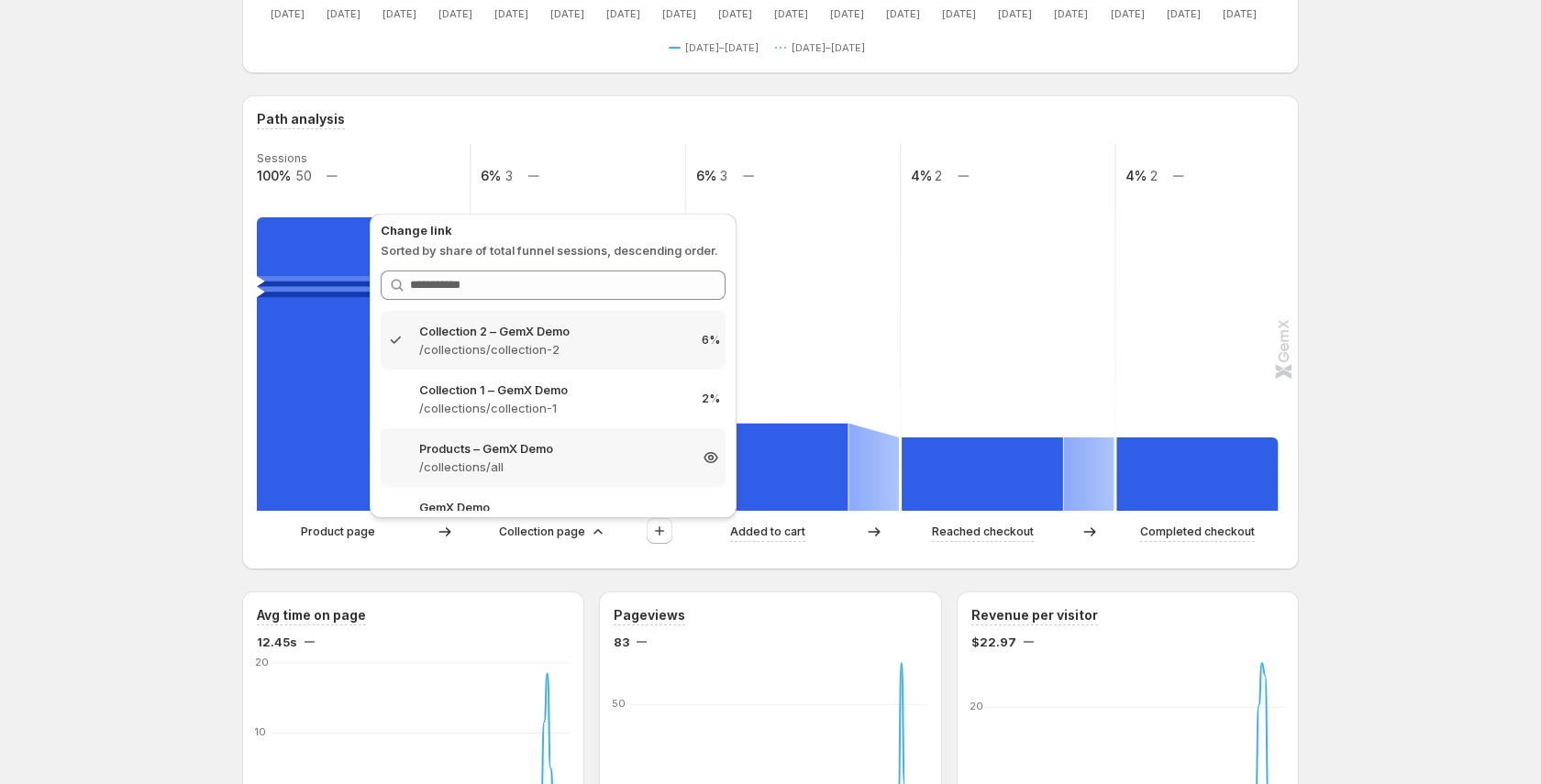
scroll to position [35, 0]
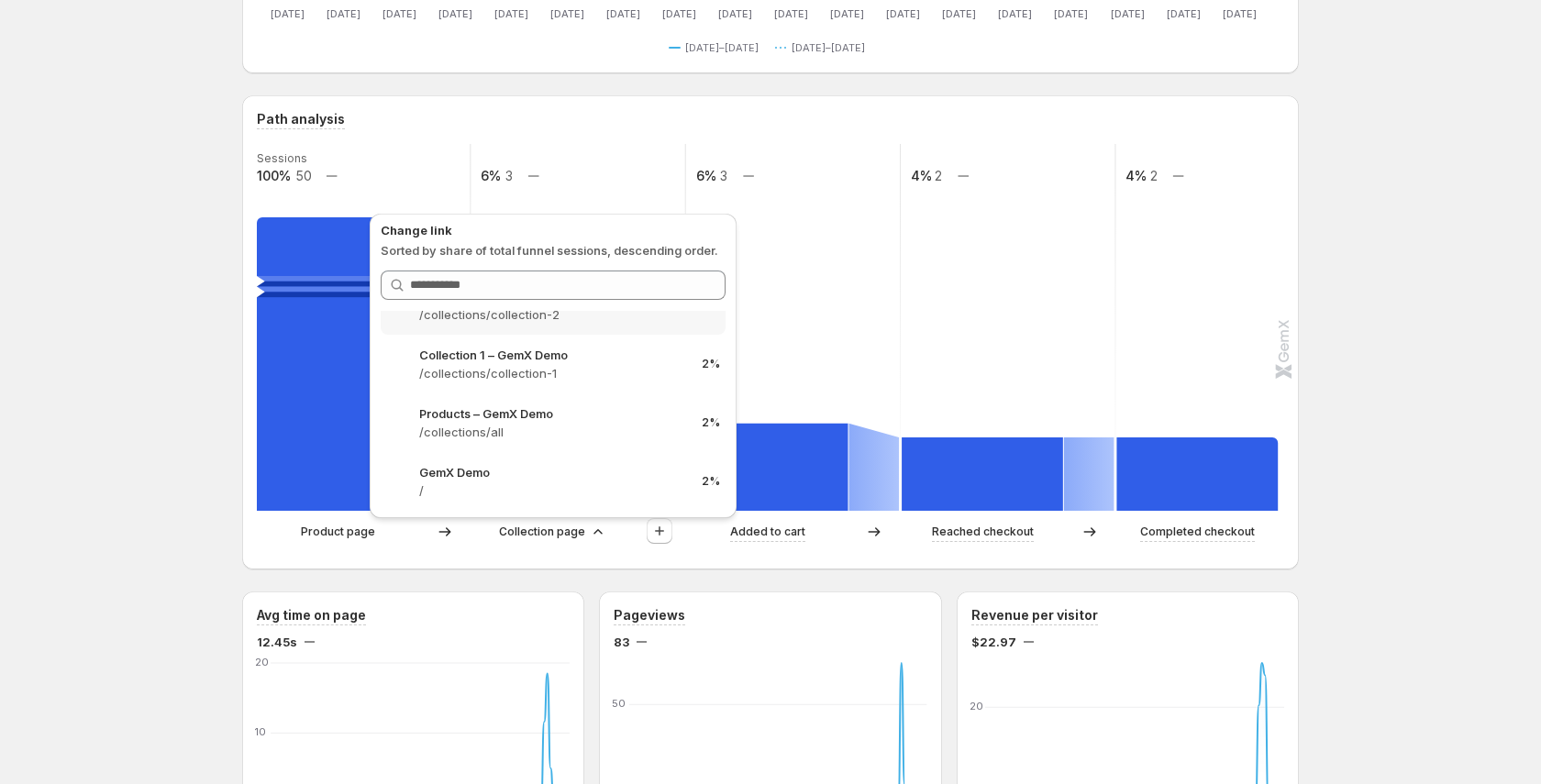
click at [582, 554] on div "Path analysis Sessions 100% 50 6% 3 6% 3 4% 2 4% 2 Product page Collection page…" at bounding box center [770, 332] width 1057 height 473
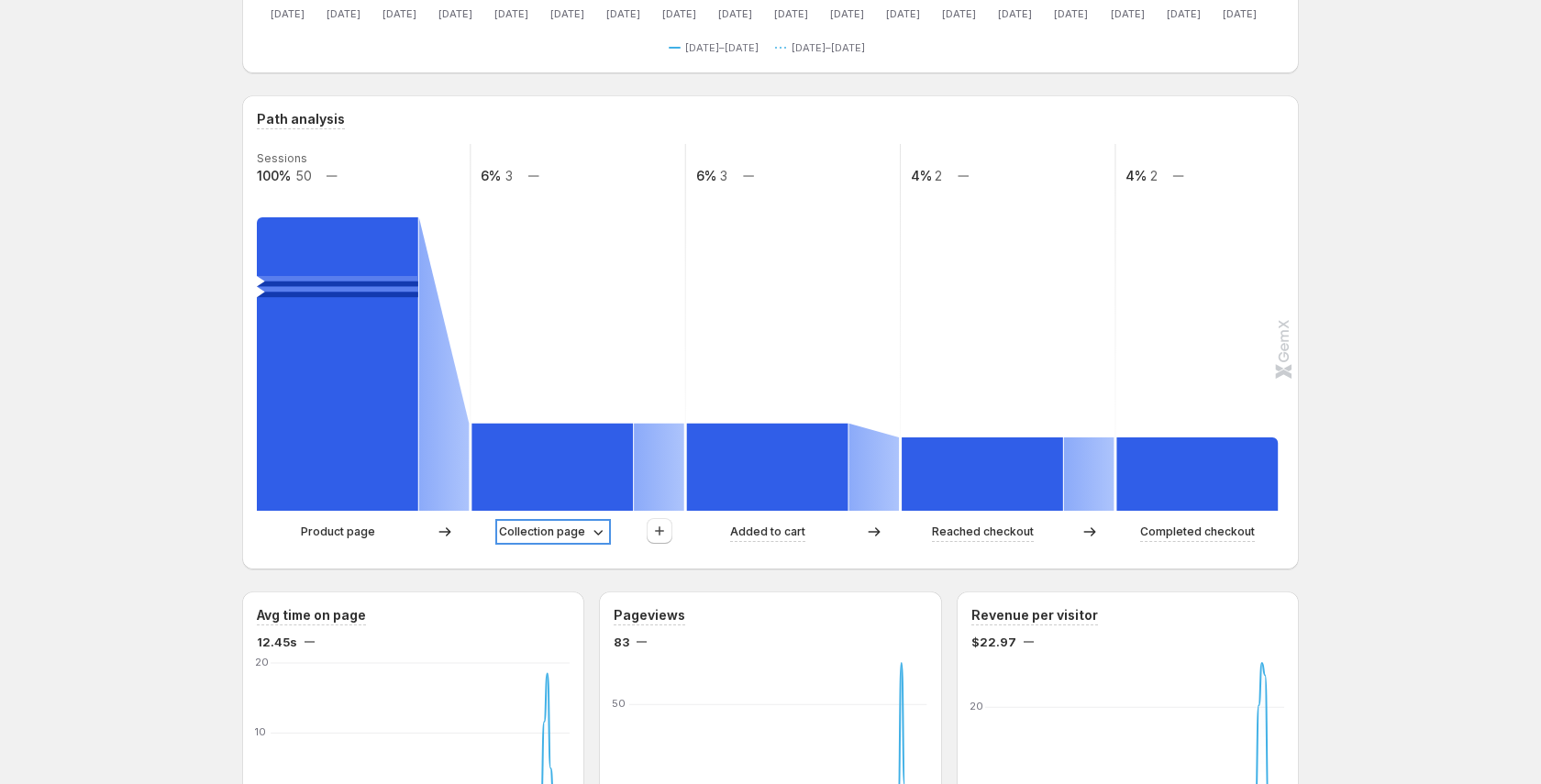
click at [589, 539] on icon at bounding box center [597, 531] width 18 height 18
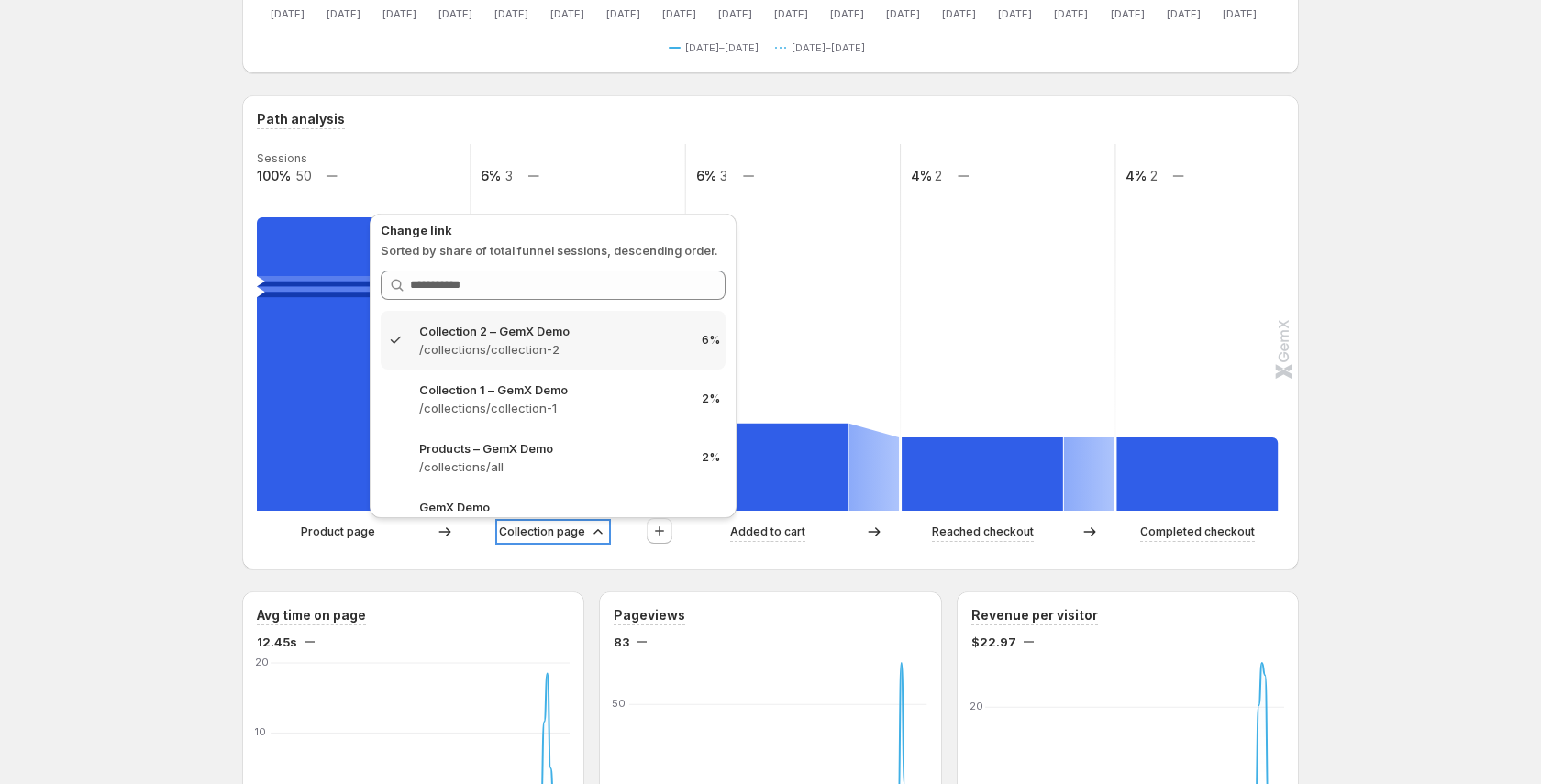
click at [589, 539] on icon at bounding box center [597, 531] width 18 height 18
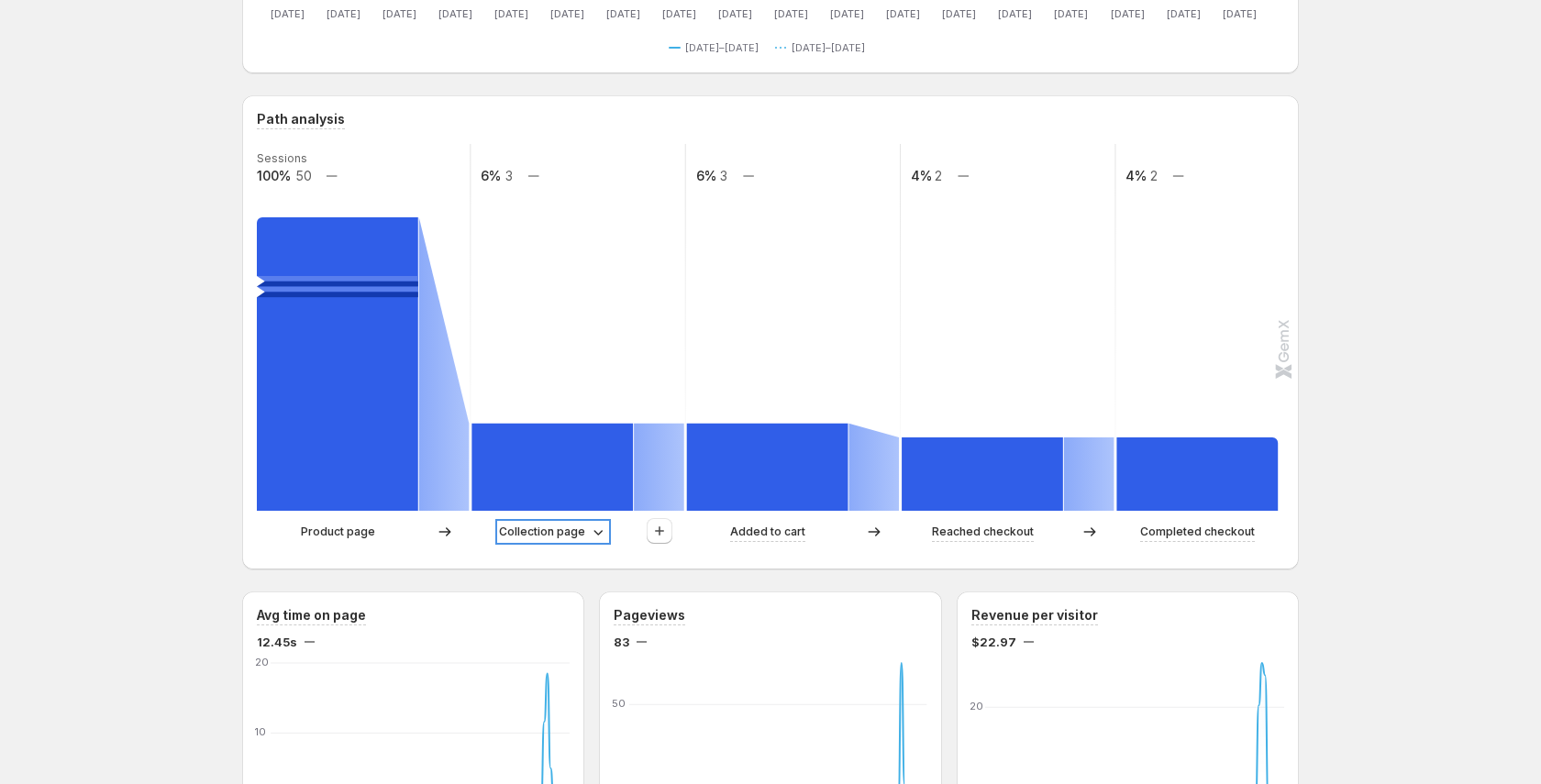
click at [589, 539] on icon at bounding box center [597, 531] width 18 height 18
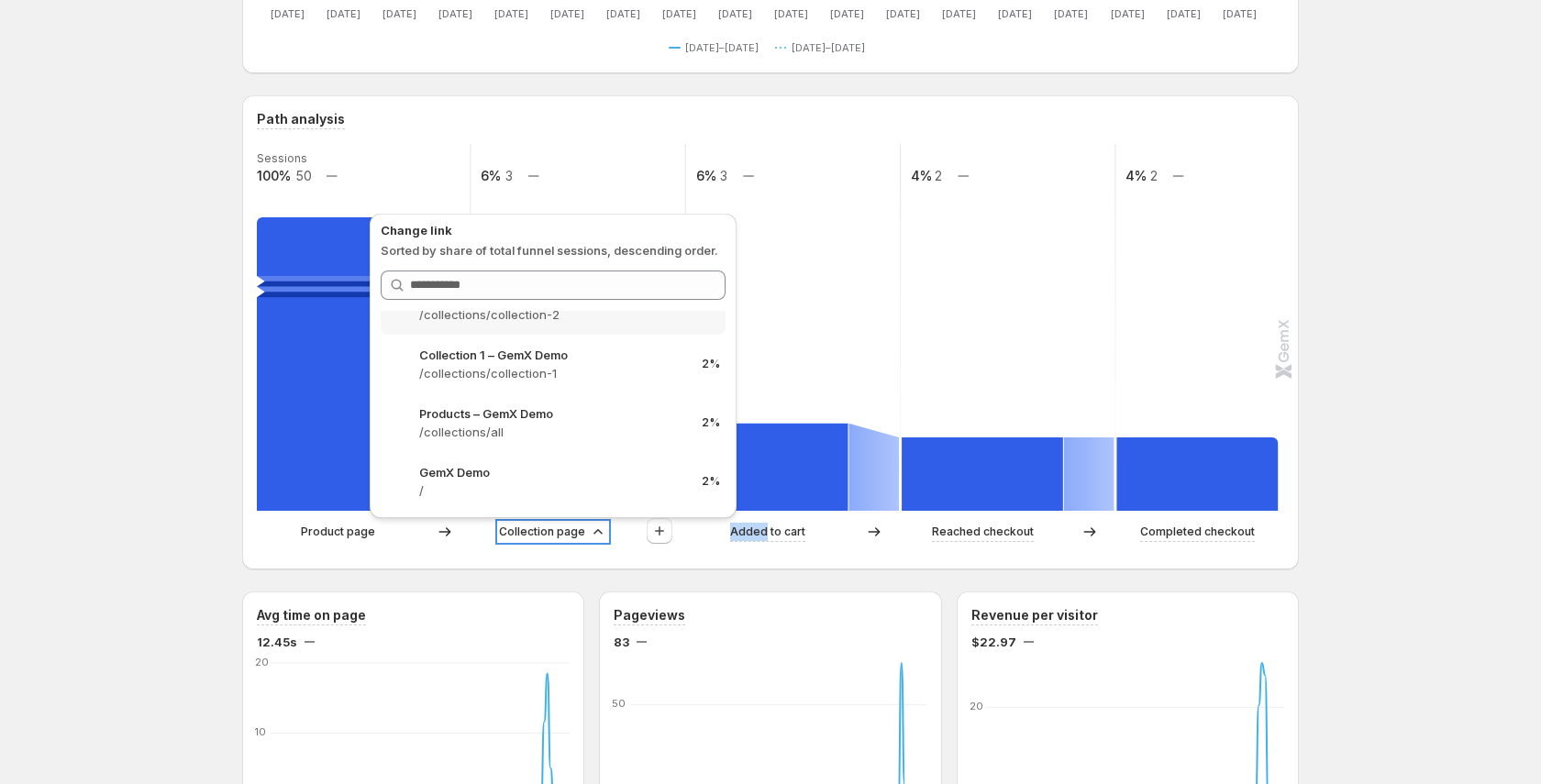
click at [572, 539] on p "Collection page" at bounding box center [541, 531] width 86 height 18
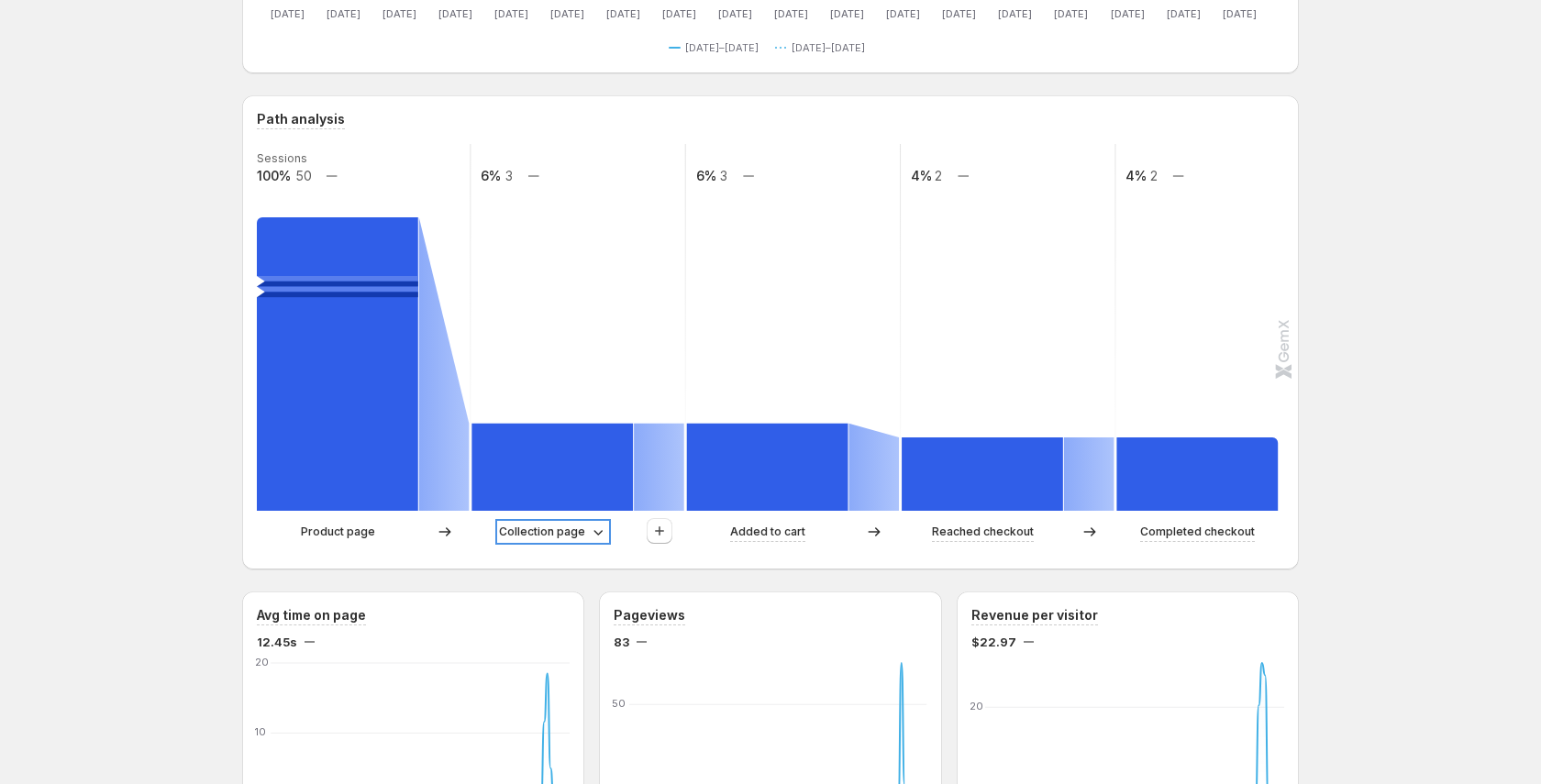
click at [572, 539] on p "Collection page" at bounding box center [541, 531] width 86 height 18
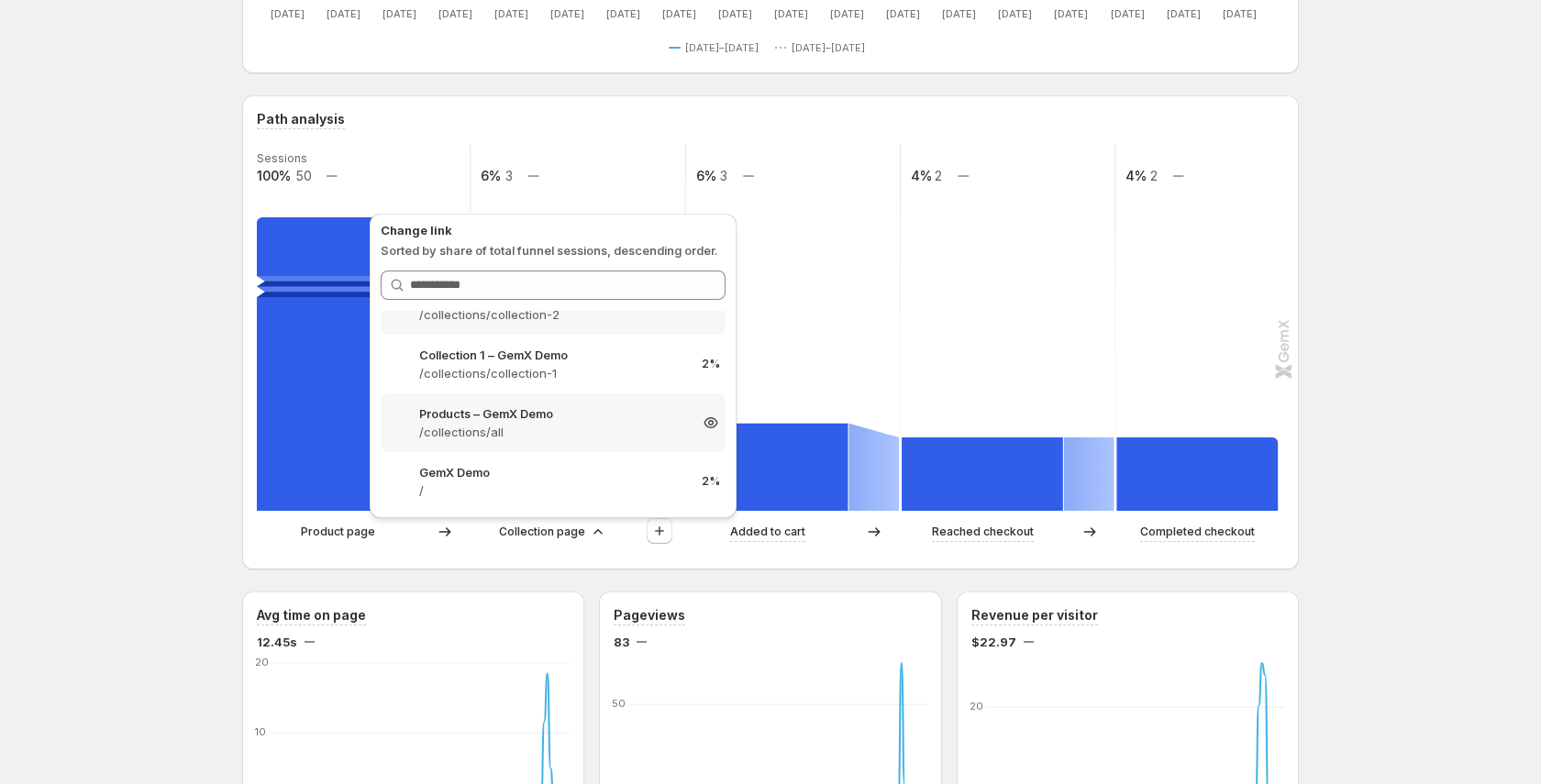
click at [583, 436] on p "/collections/all" at bounding box center [553, 431] width 268 height 18
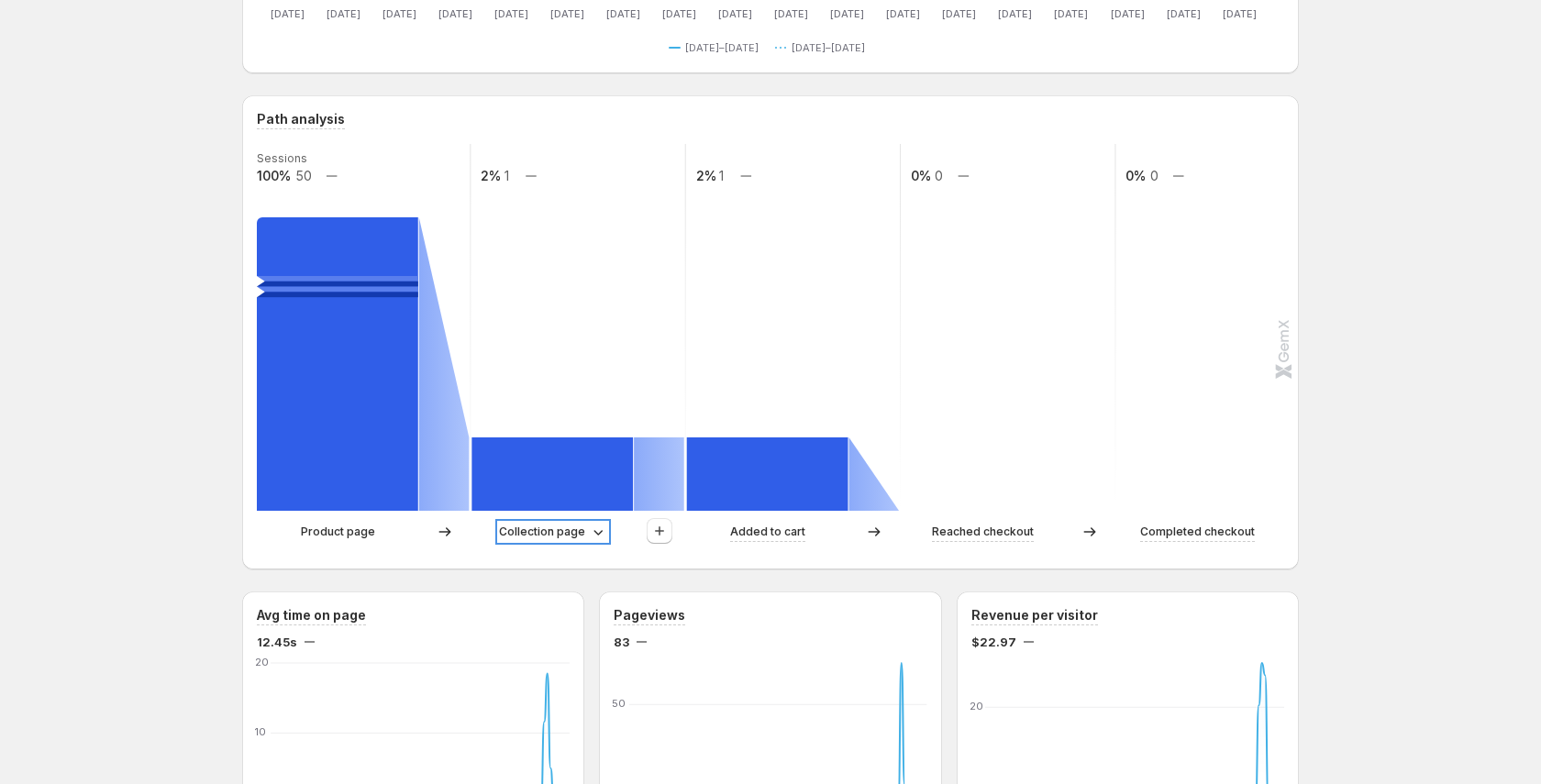
click at [542, 539] on p "Collection page" at bounding box center [541, 531] width 86 height 18
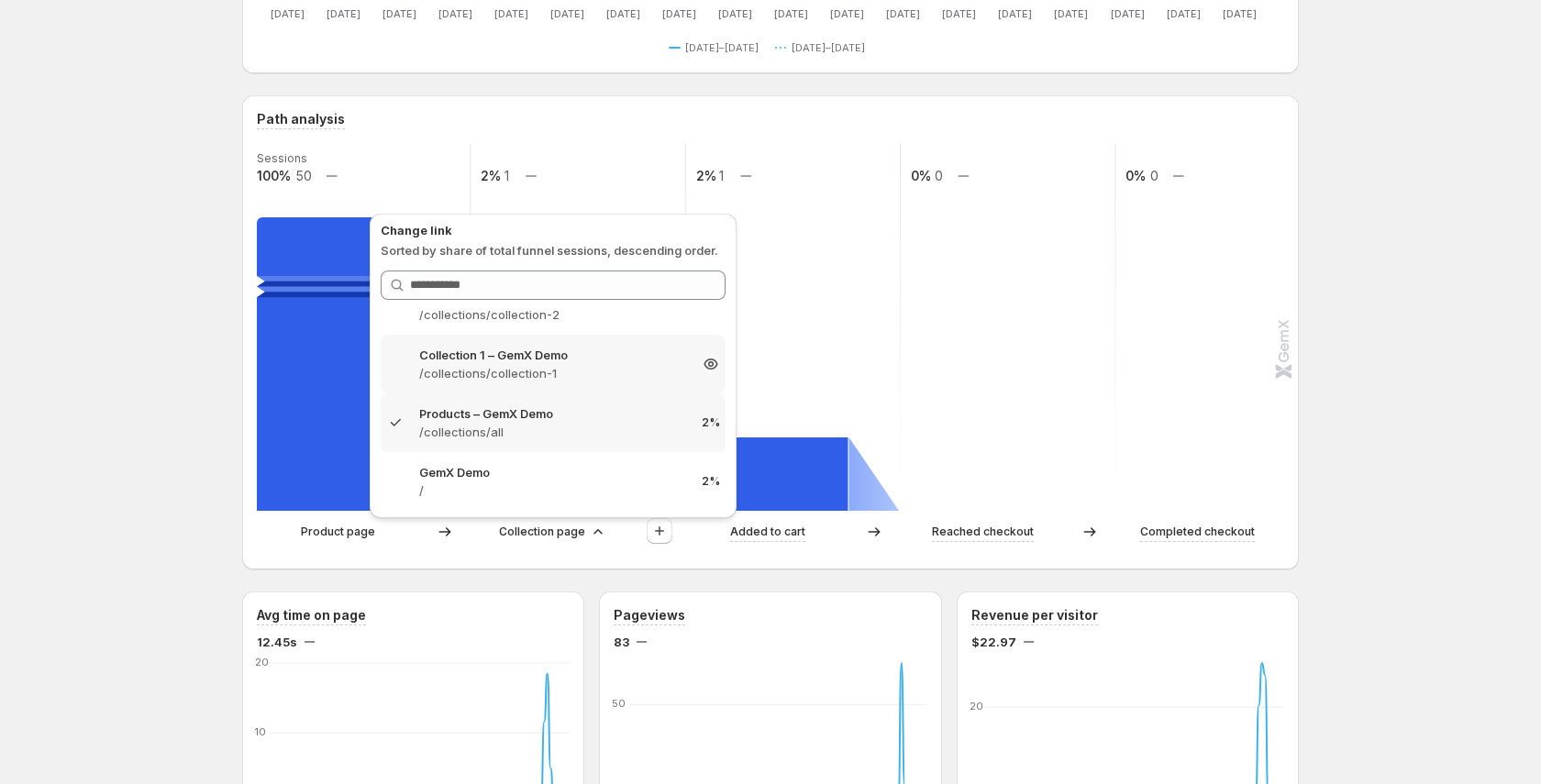
scroll to position [0, 0]
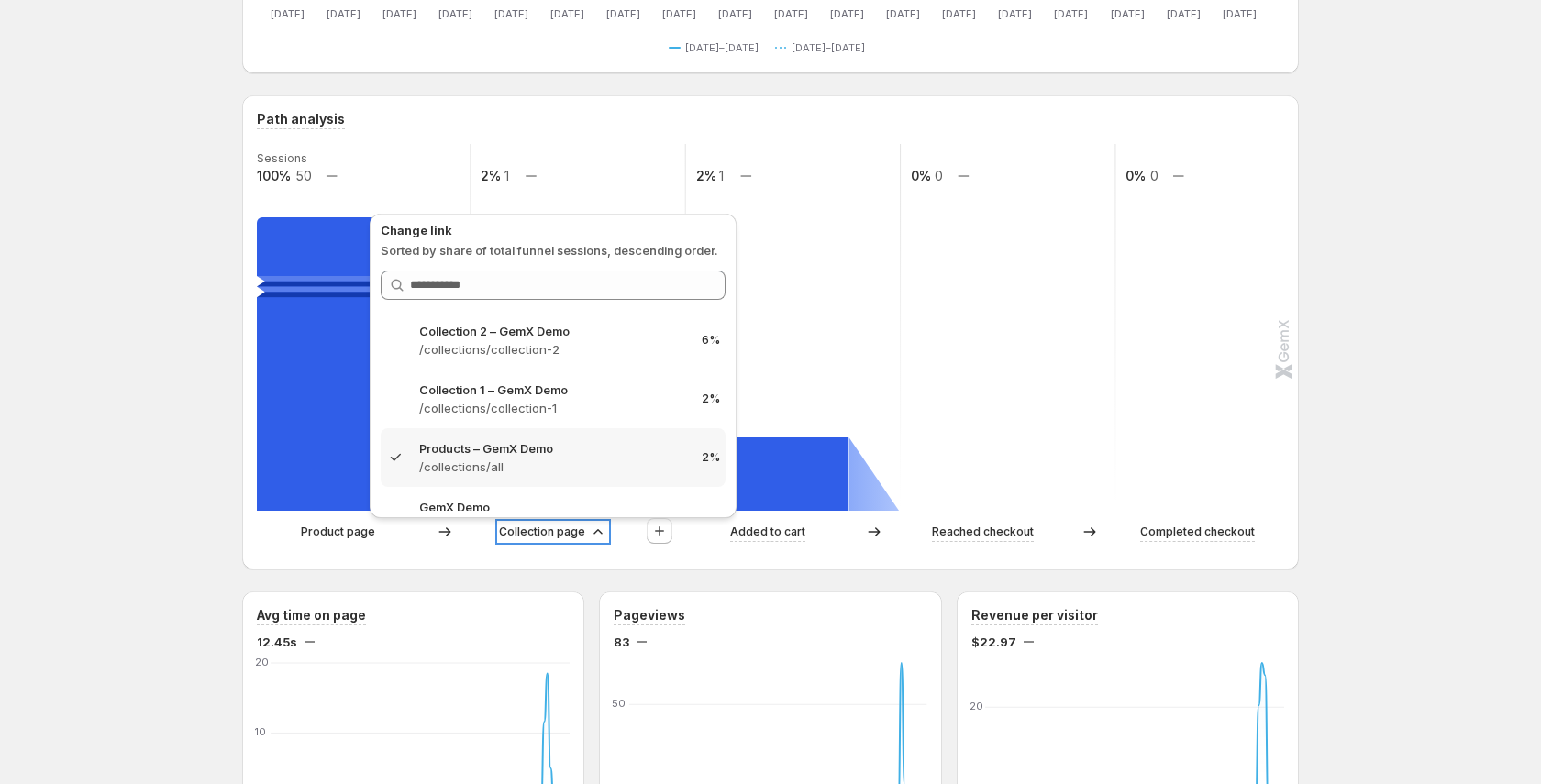
click at [592, 530] on icon at bounding box center [597, 531] width 18 height 18
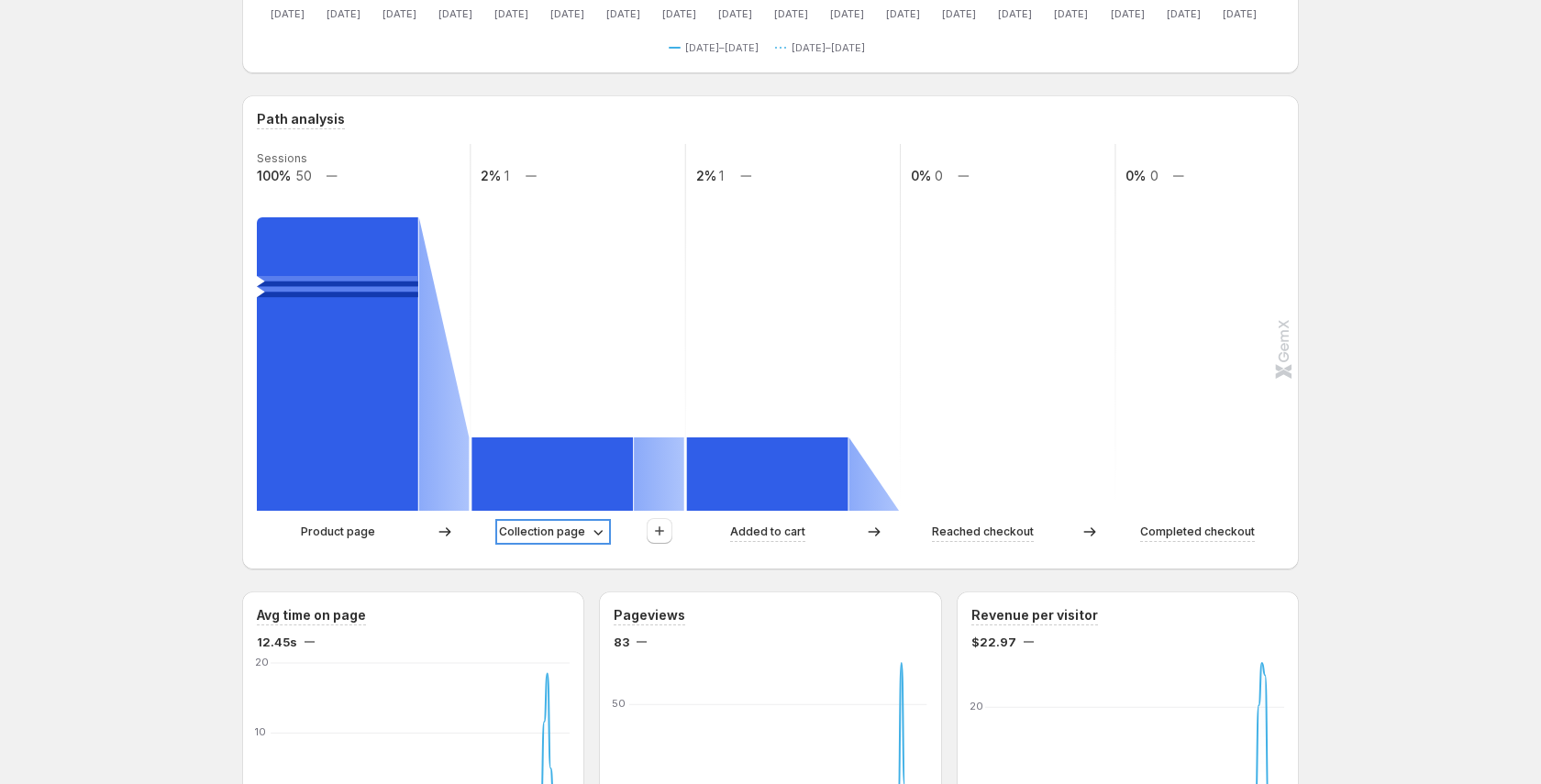
click at [593, 530] on icon at bounding box center [598, 532] width 10 height 6
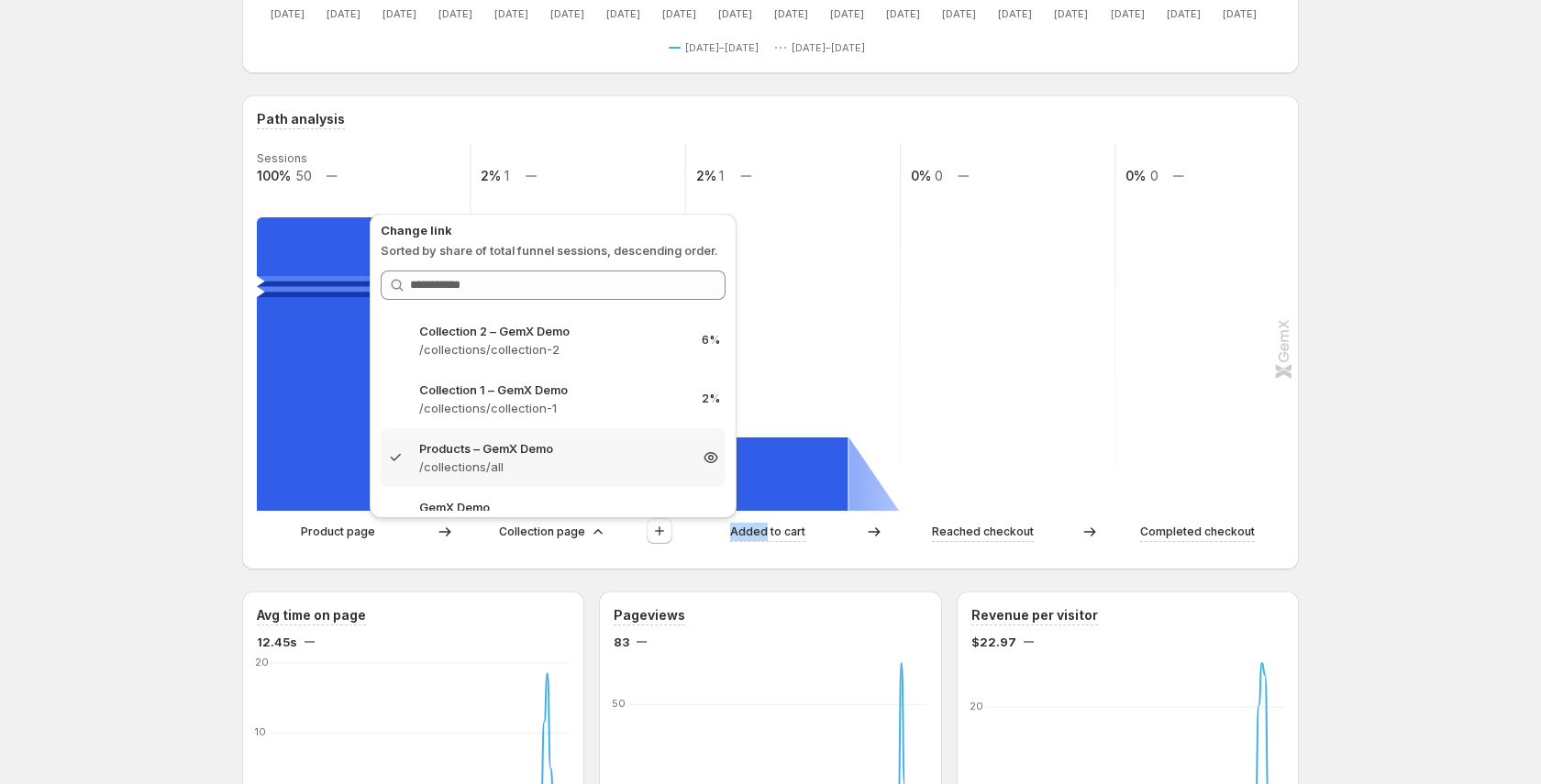
scroll to position [35, 0]
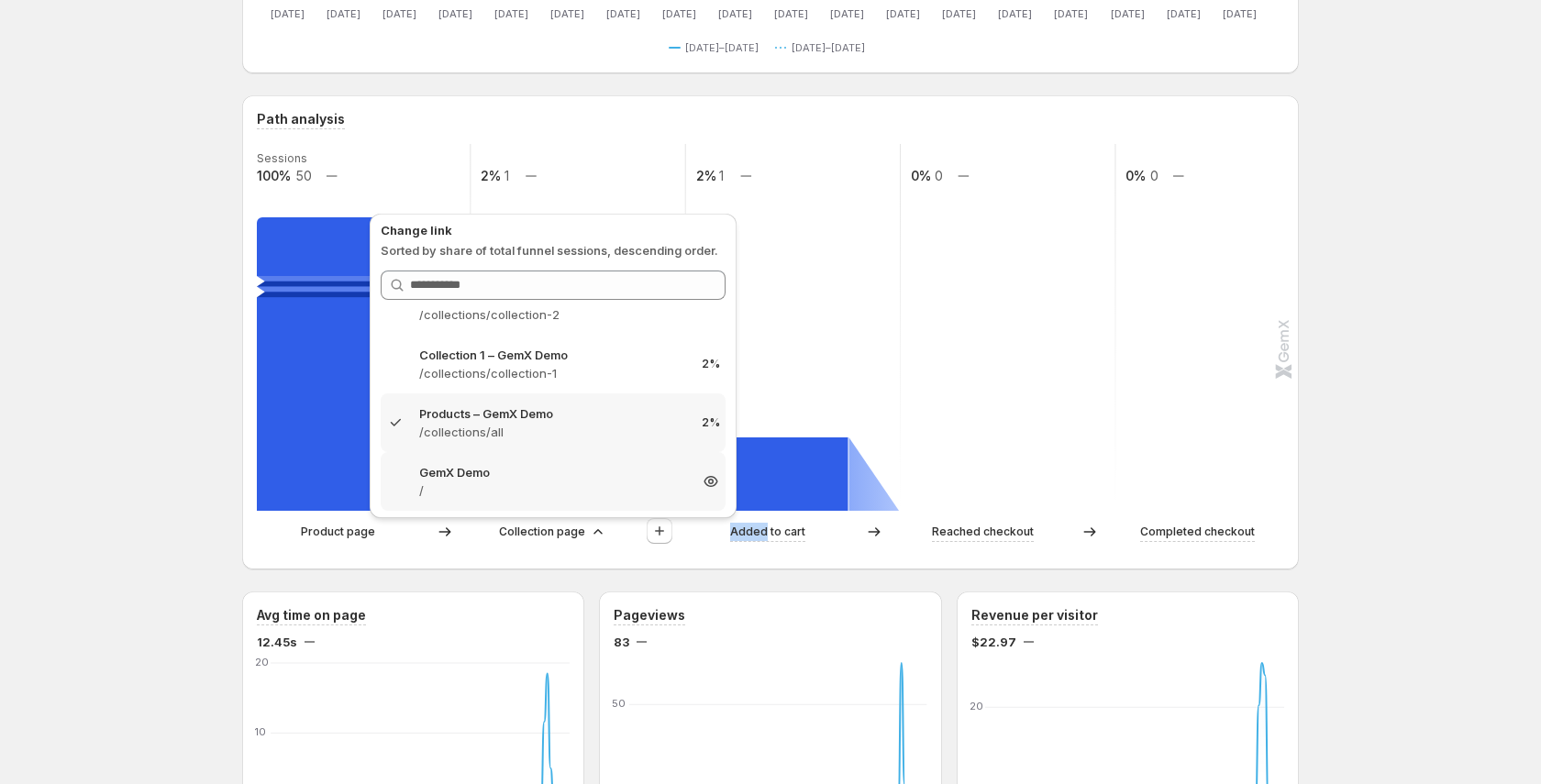
click at [557, 475] on p "GemX Demo" at bounding box center [553, 472] width 268 height 18
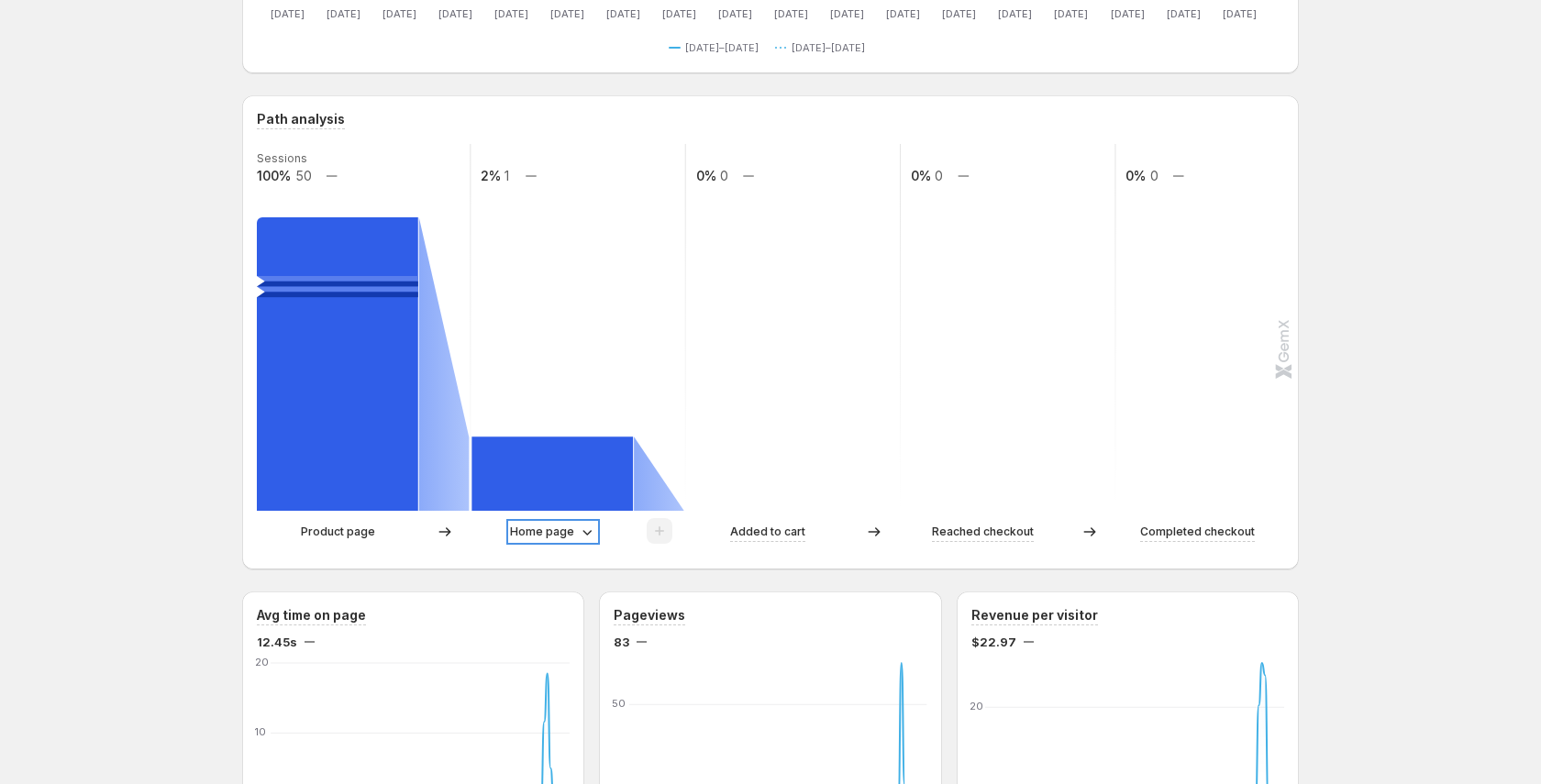
click at [583, 528] on icon at bounding box center [587, 531] width 18 height 18
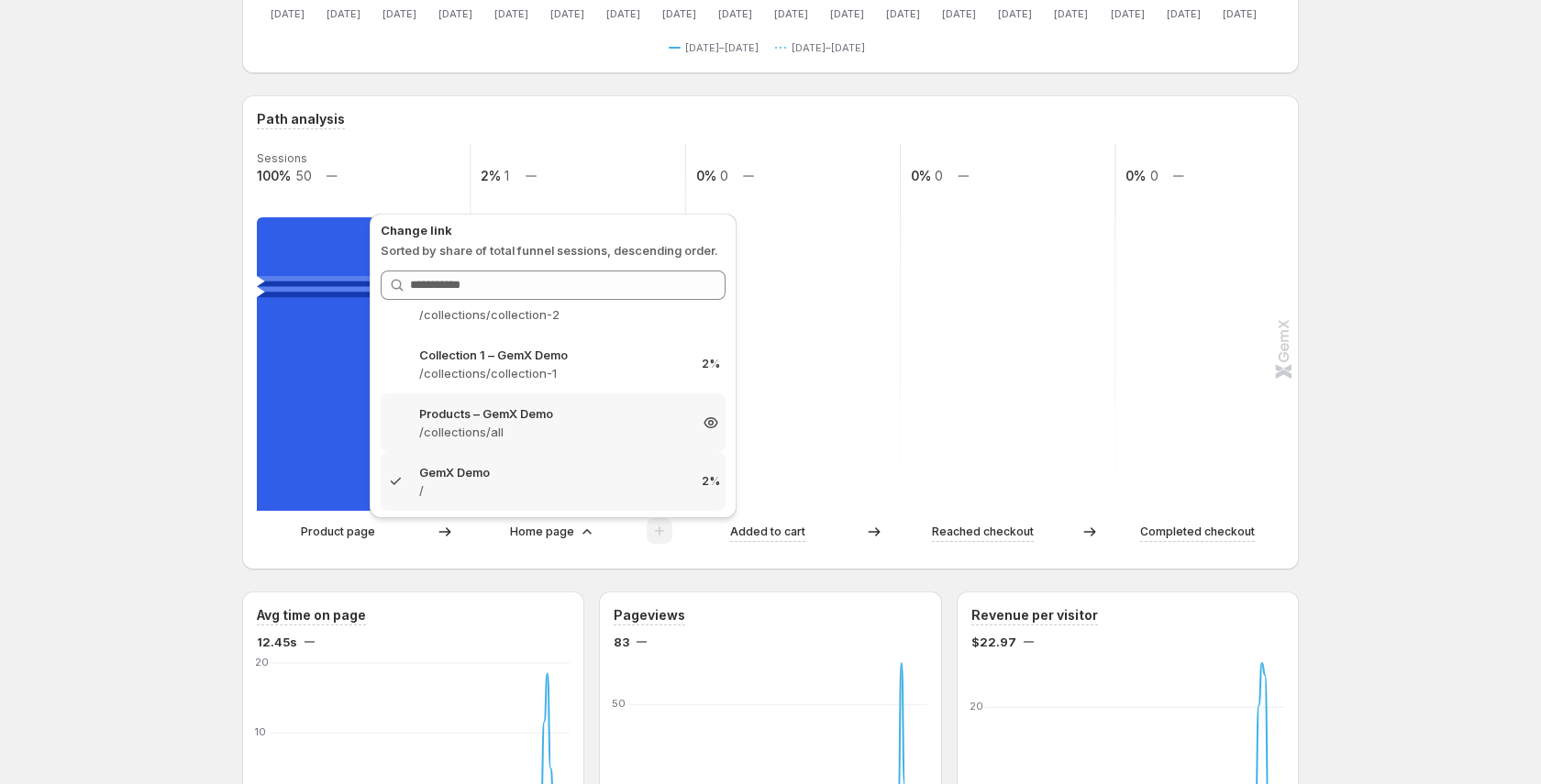
scroll to position [0, 0]
